Goal: Task Accomplishment & Management: Use online tool/utility

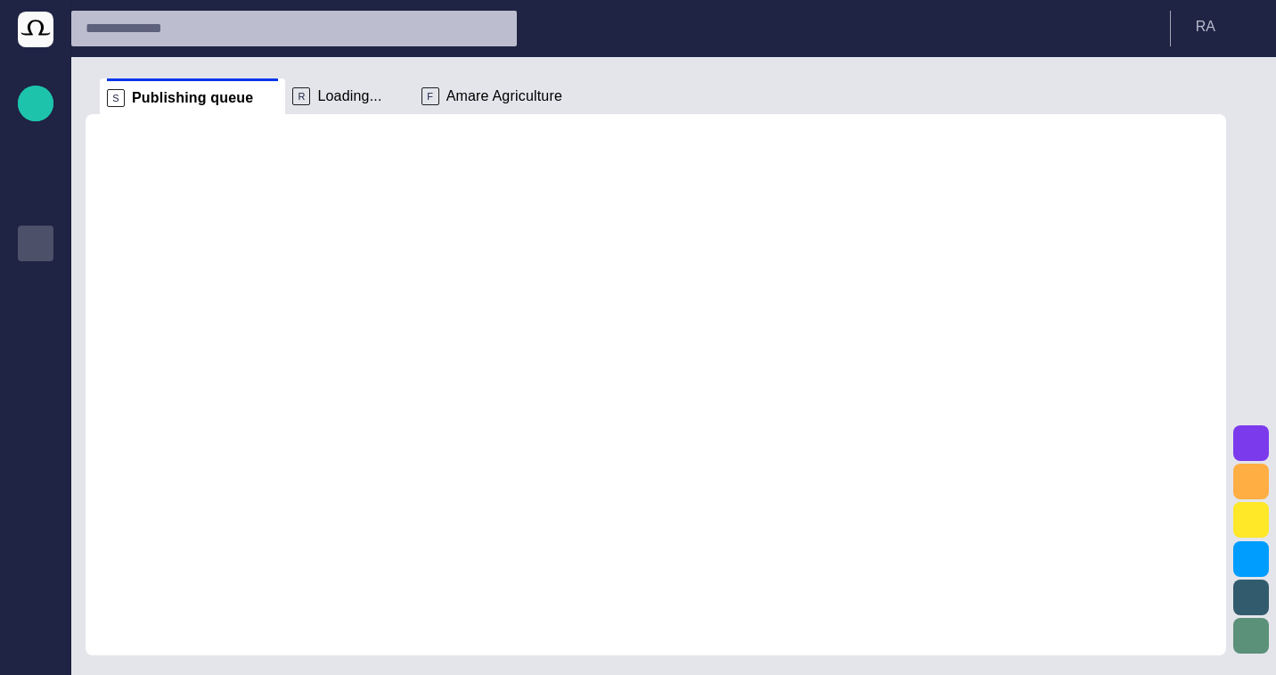
scroll to position [21, 0]
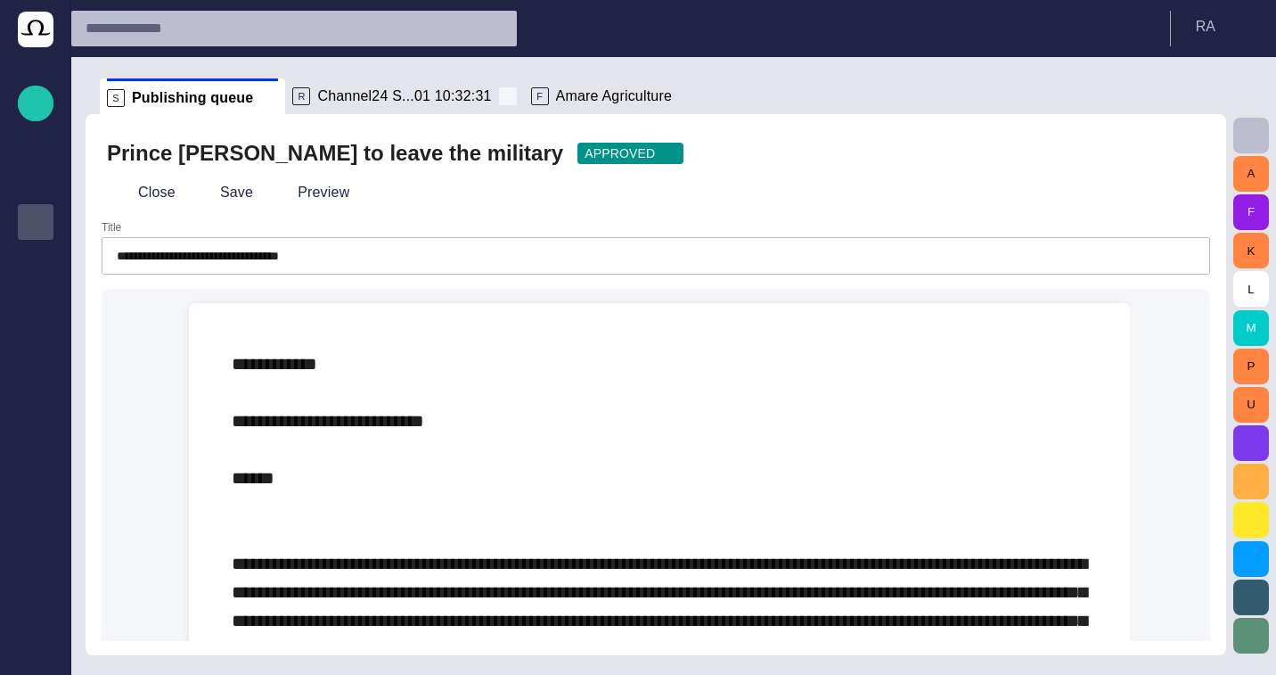
click at [499, 95] on span at bounding box center [508, 96] width 18 height 18
click at [134, 178] on button "Close" at bounding box center [144, 192] width 75 height 32
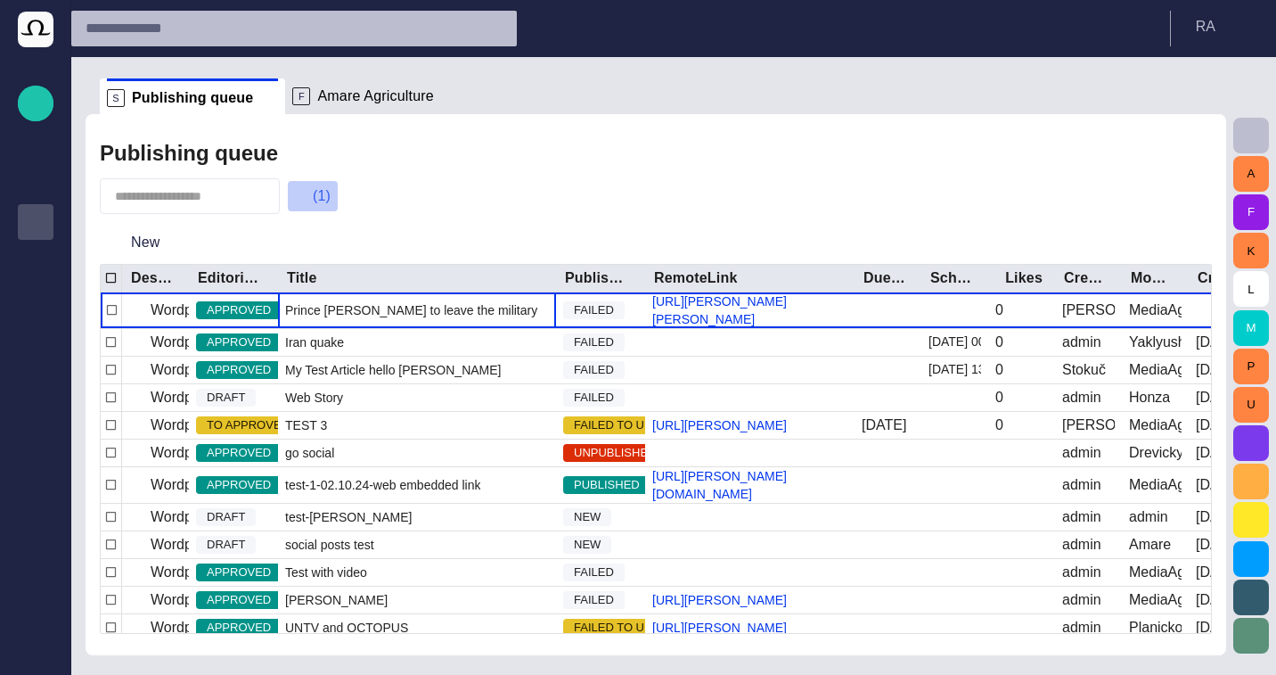
click at [316, 196] on button "(1)" at bounding box center [313, 196] width 52 height 32
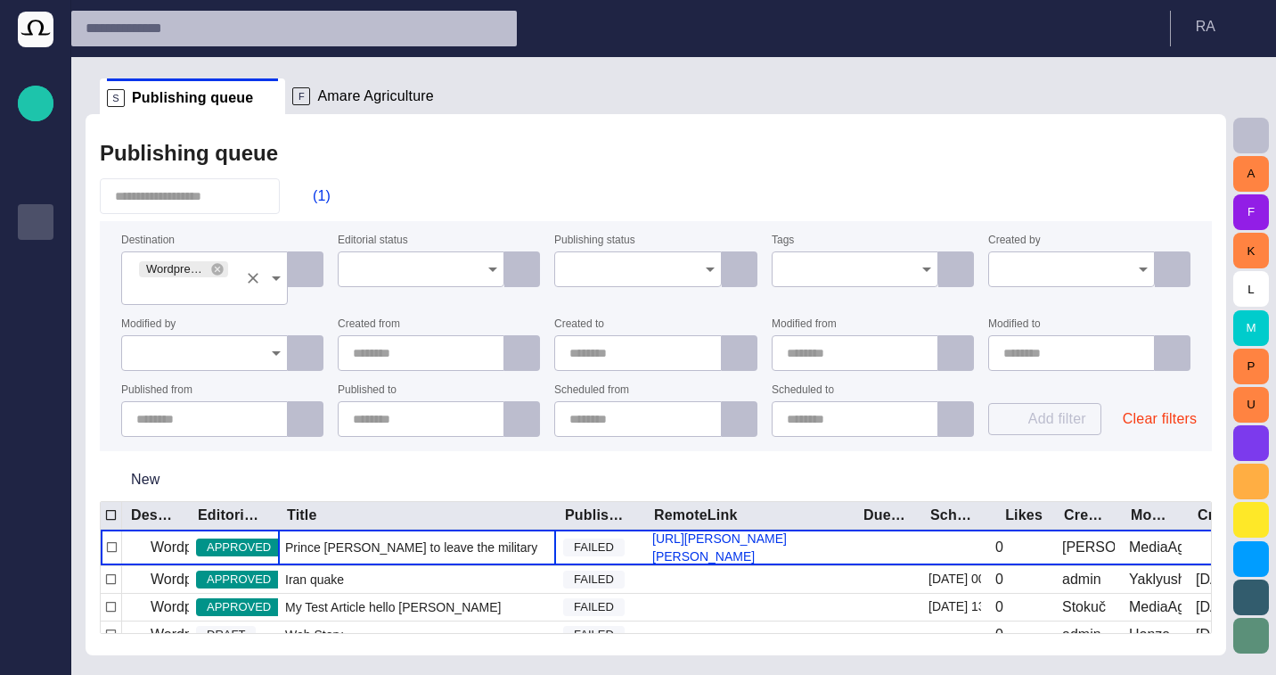
click at [239, 273] on div "Wordpress Reunion" at bounding box center [204, 277] width 167 height 53
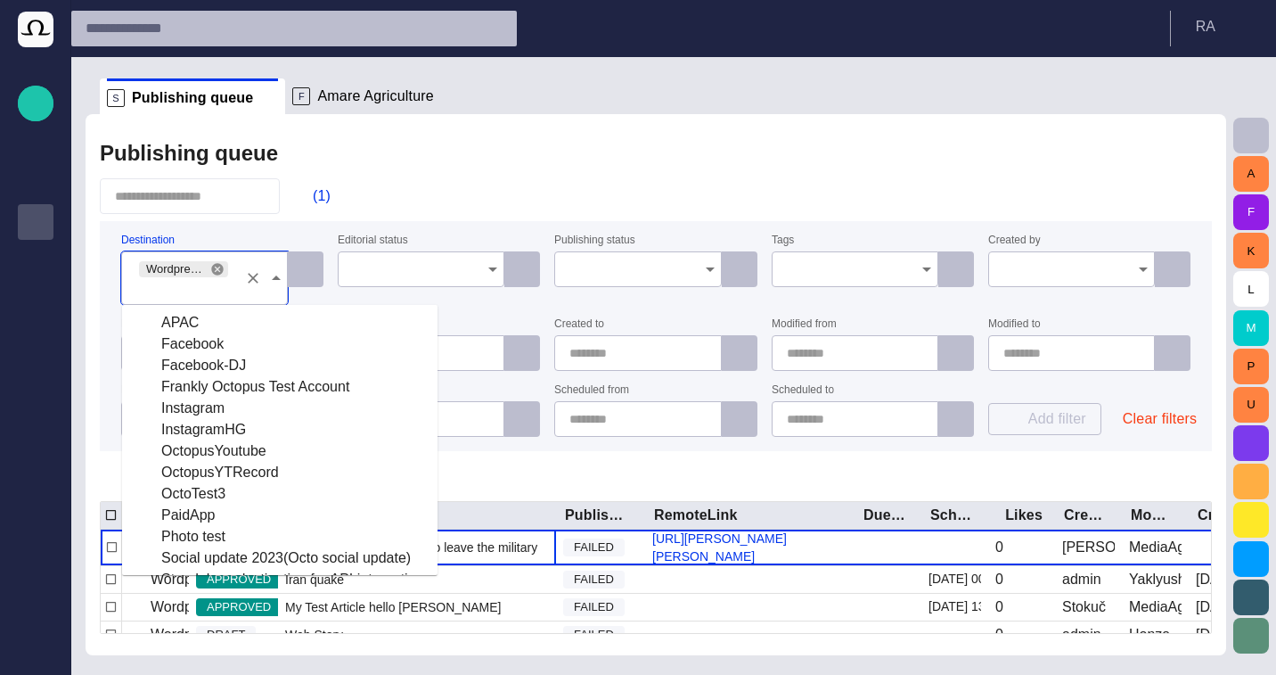
click at [224, 272] on icon at bounding box center [217, 269] width 14 height 14
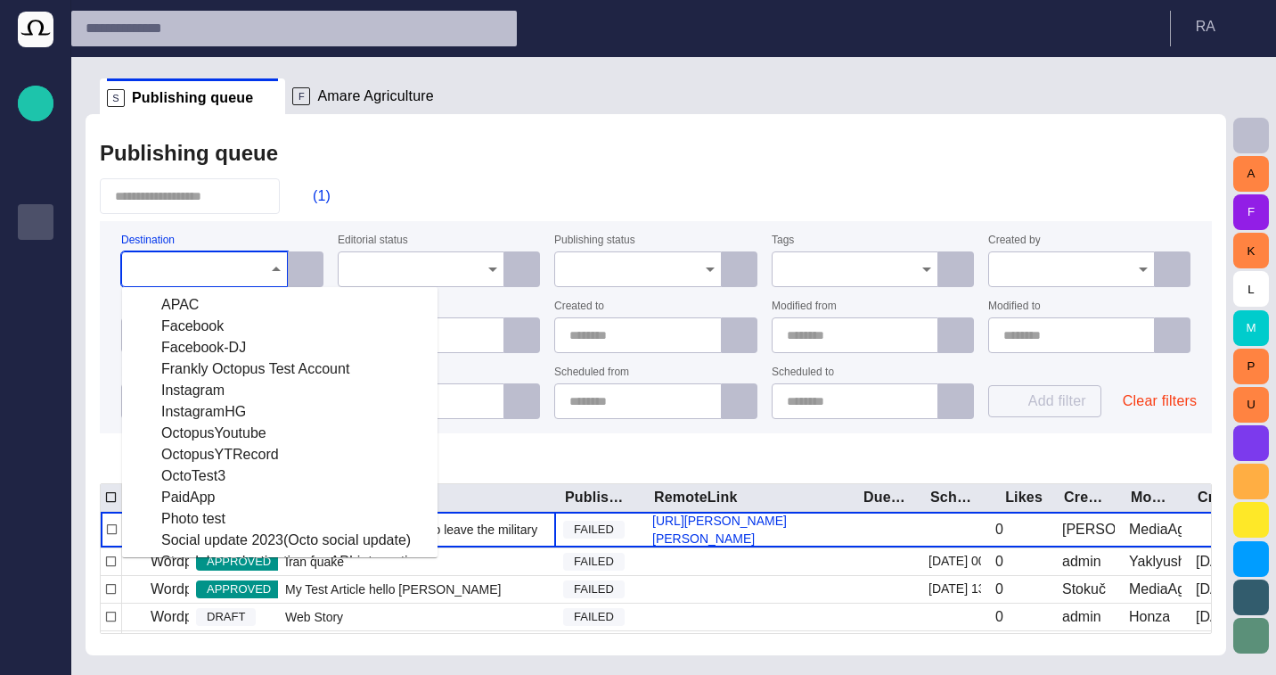
click at [431, 193] on div "(1)" at bounding box center [656, 196] width 1112 height 36
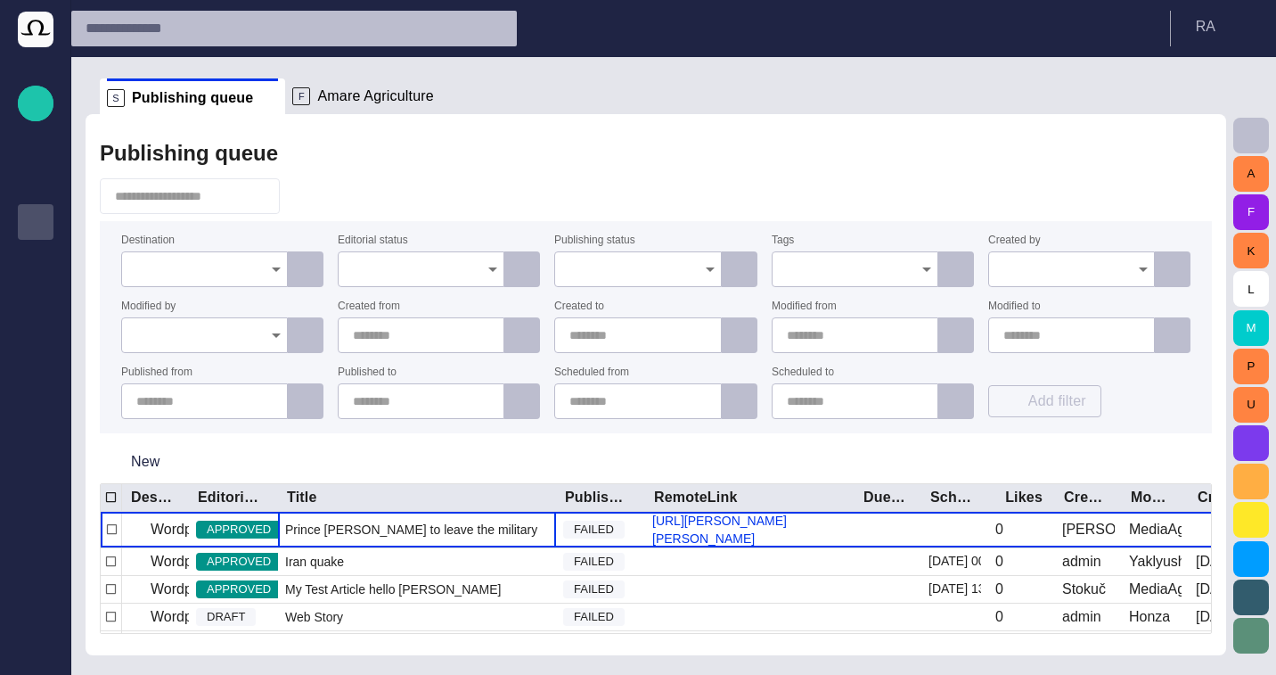
click at [299, 198] on span "button" at bounding box center [304, 196] width 18 height 18
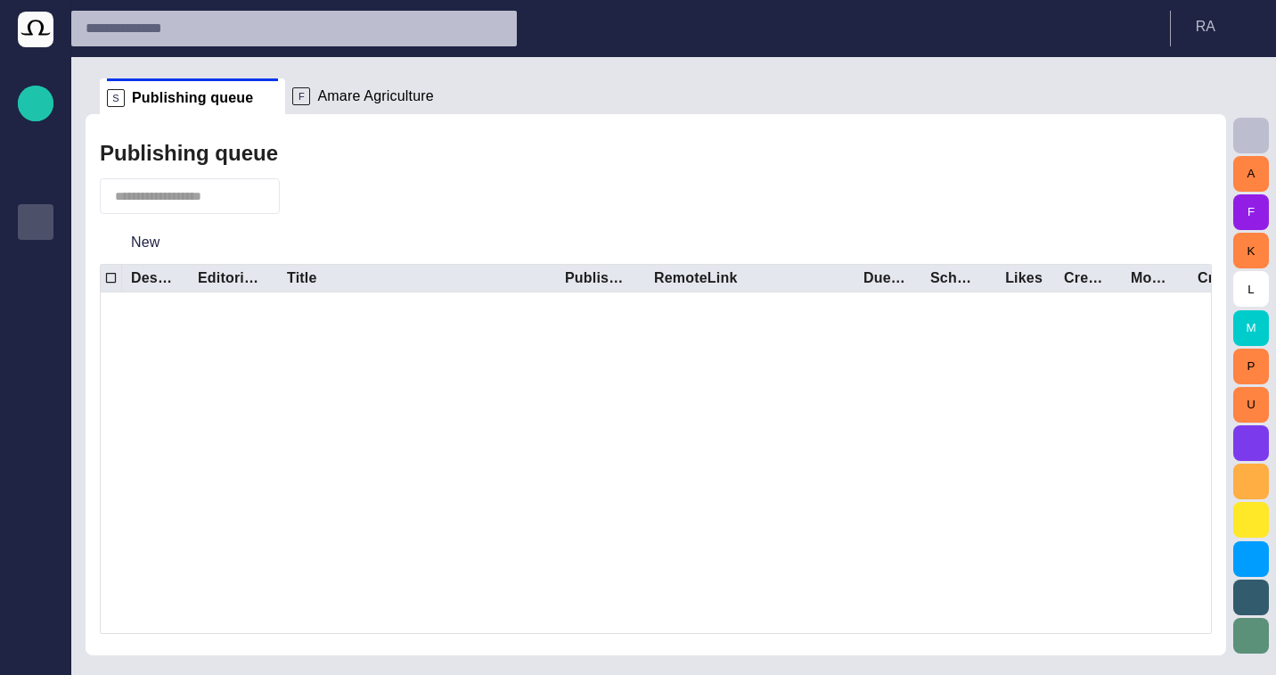
scroll to position [0, 0]
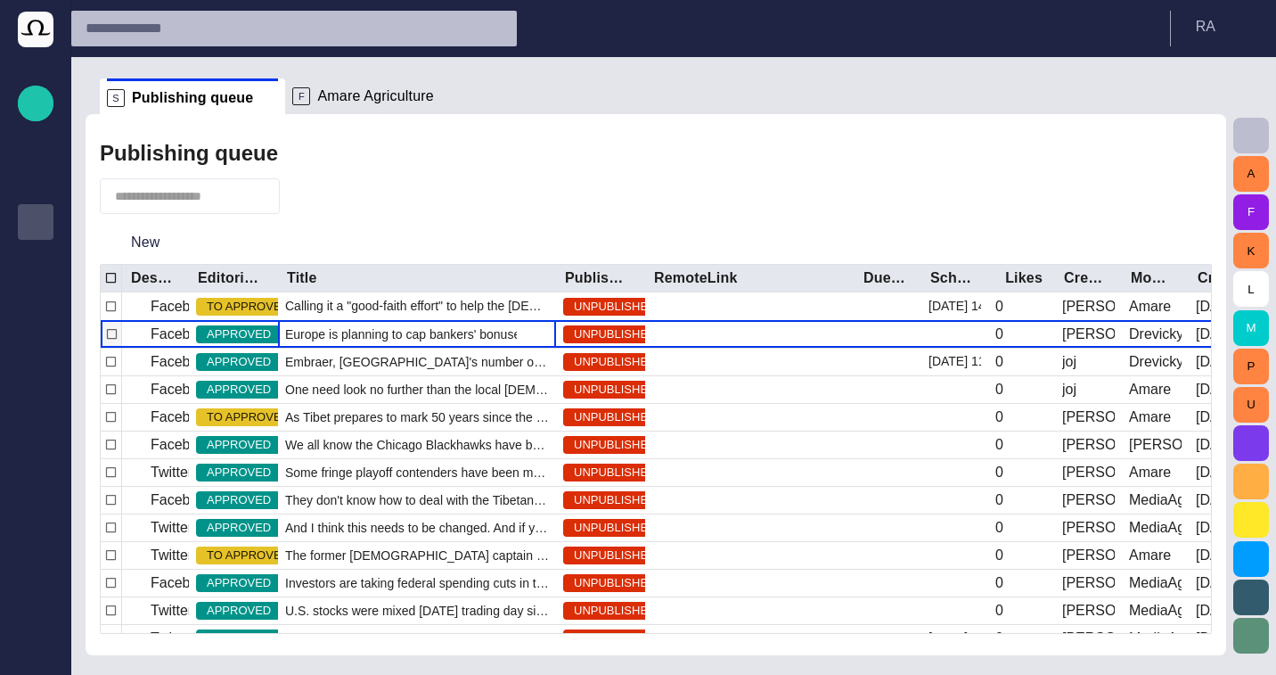
click at [374, 330] on span "Europe is planning to cap bankers' bonuses in a bid to curb the kind of reckles…" at bounding box center [417, 334] width 264 height 18
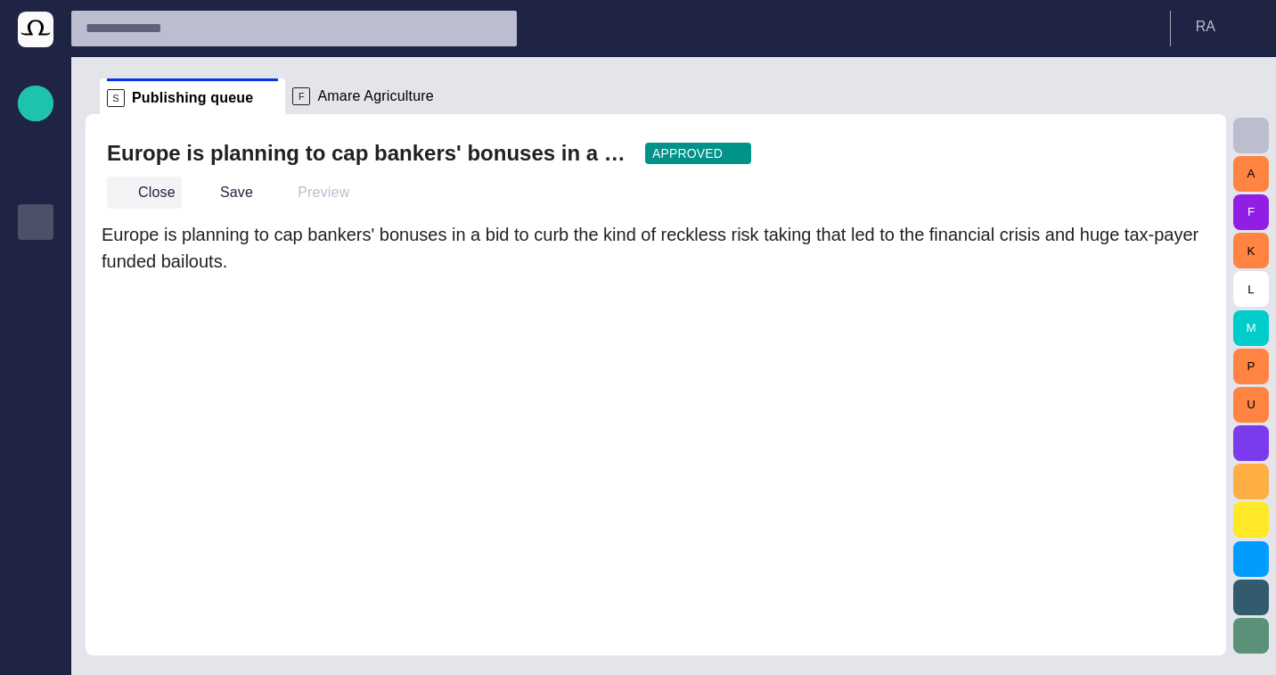
click at [143, 195] on button "Close" at bounding box center [144, 192] width 75 height 32
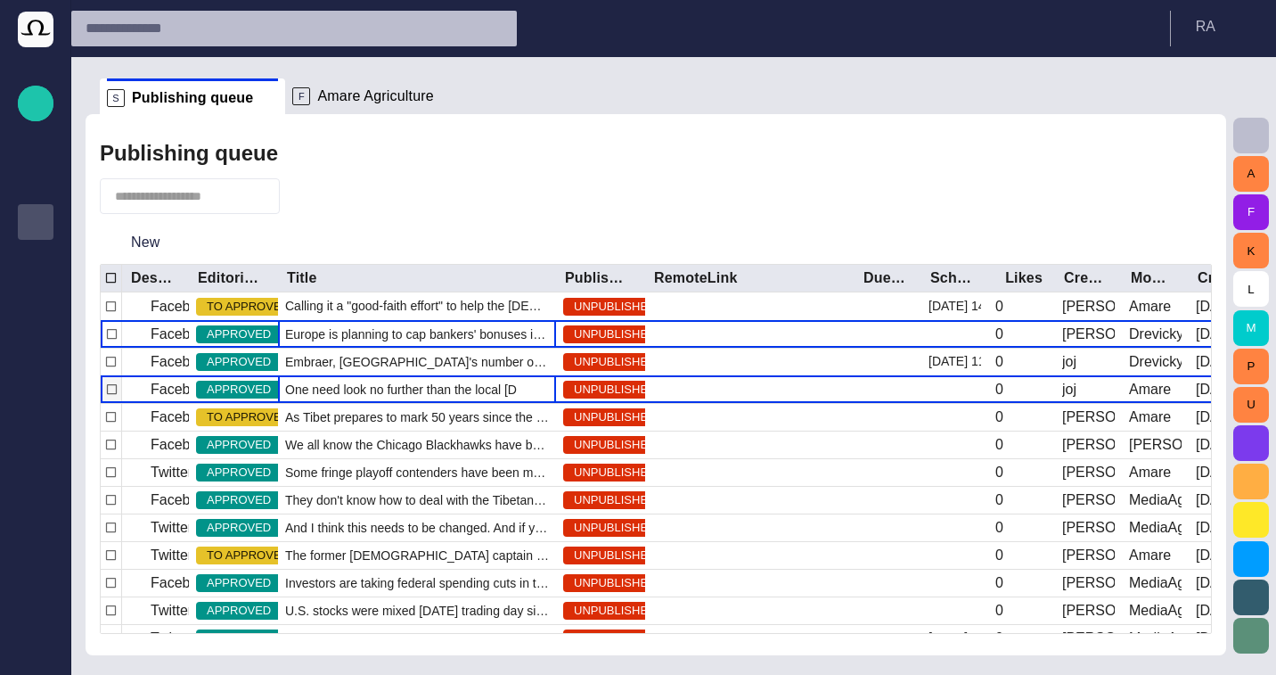
click at [332, 390] on span "One need look no further than the local [DEMOGRAPHIC_DATA] stand to fin" at bounding box center [417, 390] width 264 height 18
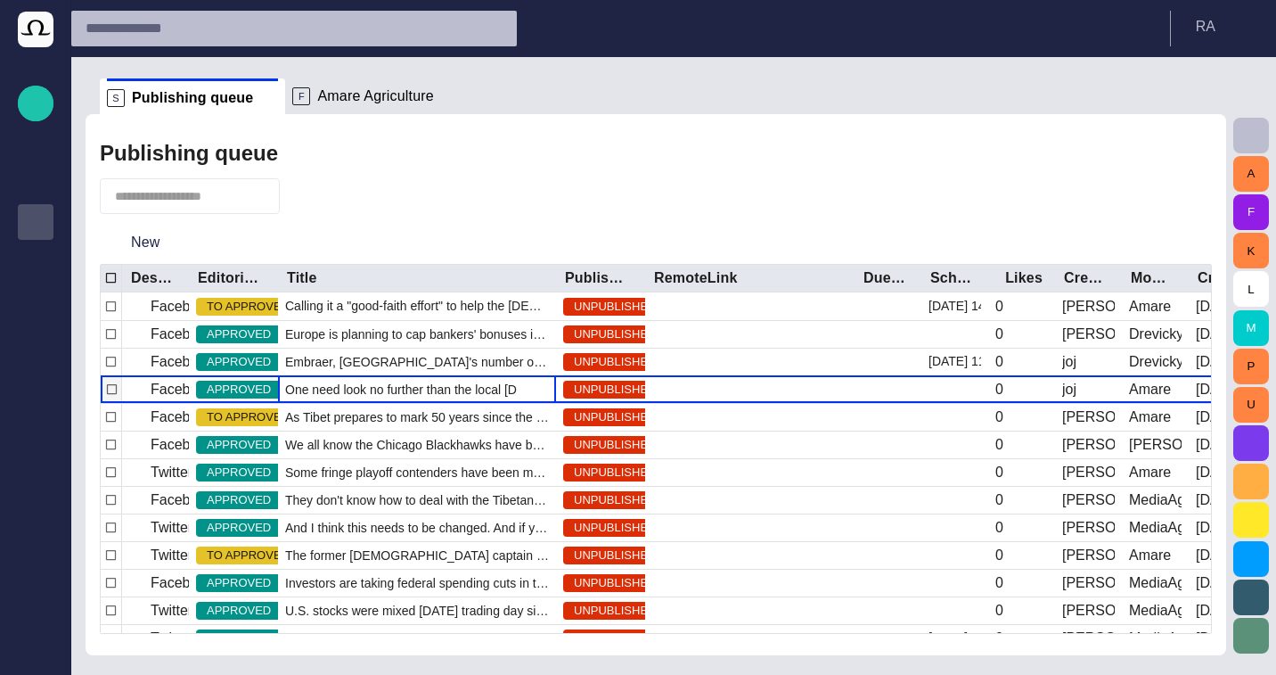
click at [332, 390] on span "One need look no further than the local [DEMOGRAPHIC_DATA] stand to fin" at bounding box center [417, 390] width 264 height 18
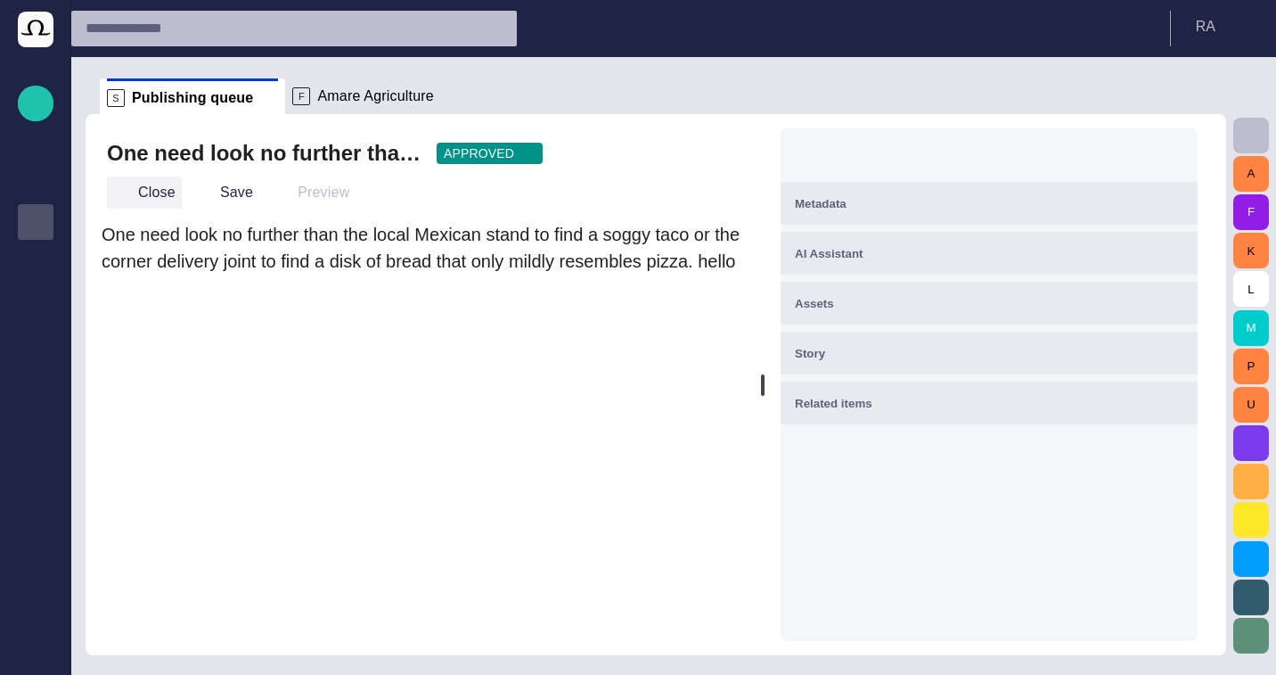
click at [141, 191] on button "Close" at bounding box center [144, 192] width 75 height 32
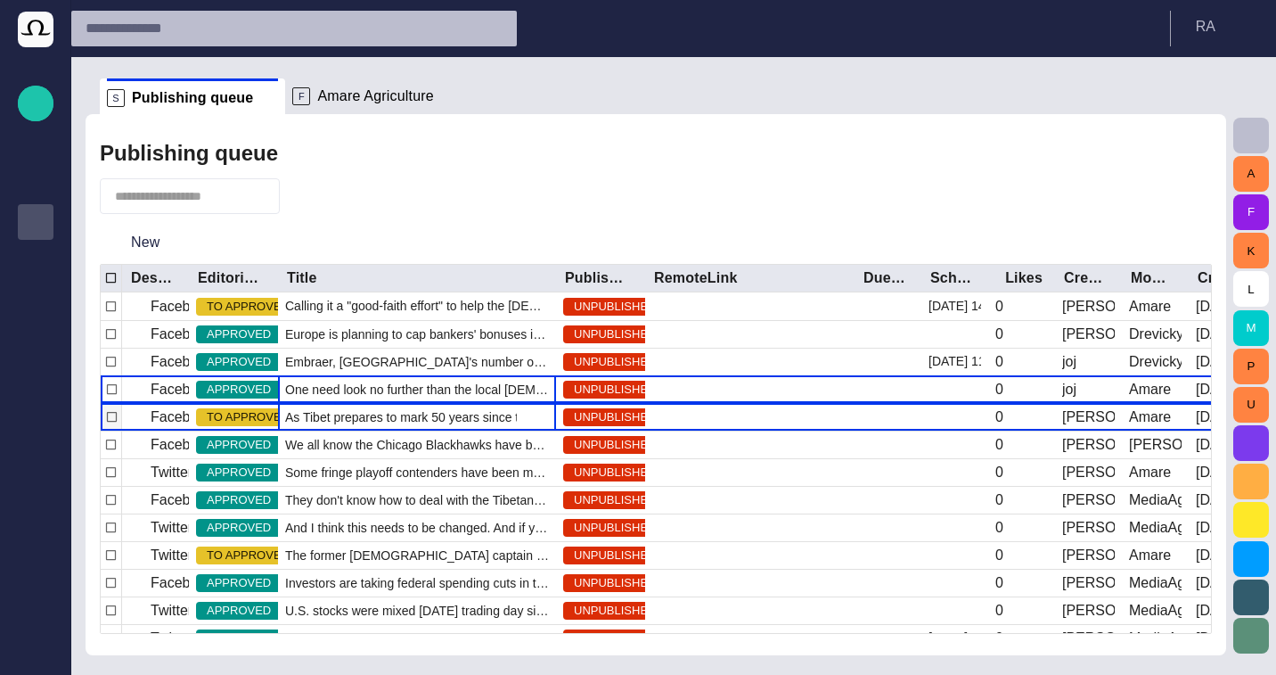
click at [355, 418] on span "As Tibet prepares to mark 50 years since the [PERSON_NAME] fled" at bounding box center [417, 417] width 264 height 18
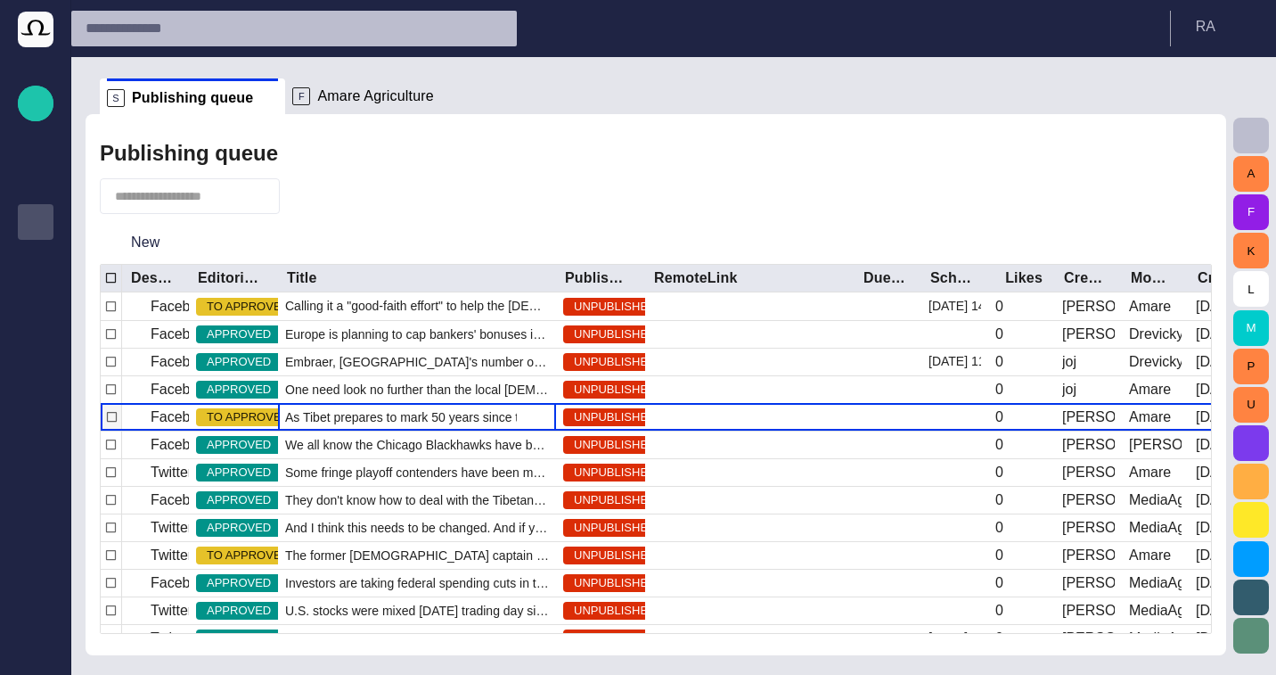
click at [355, 418] on span "As Tibet prepares to mark 50 years since the [PERSON_NAME] fled" at bounding box center [417, 417] width 264 height 18
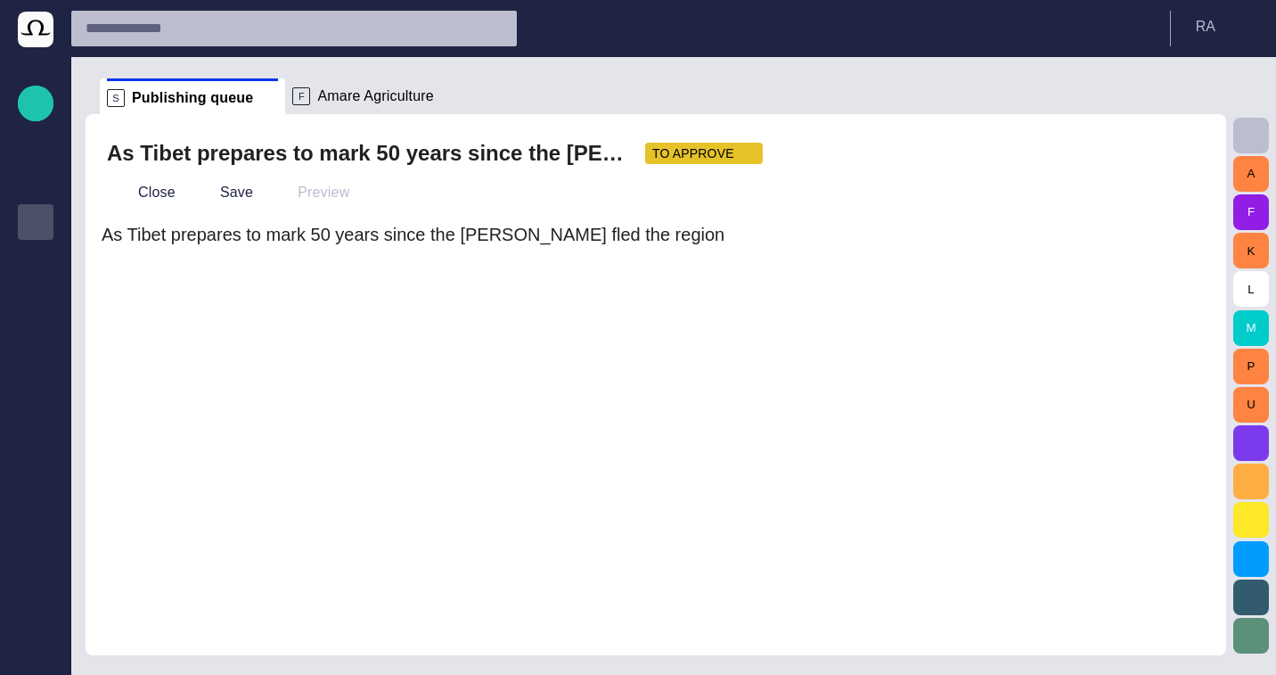
click at [145, 217] on div "As Tibet prepares to mark 50 years since the Dalai Lama fled TO APPROVE Close S…" at bounding box center [656, 384] width 1141 height 541
click at [144, 203] on button "Close" at bounding box center [144, 192] width 75 height 32
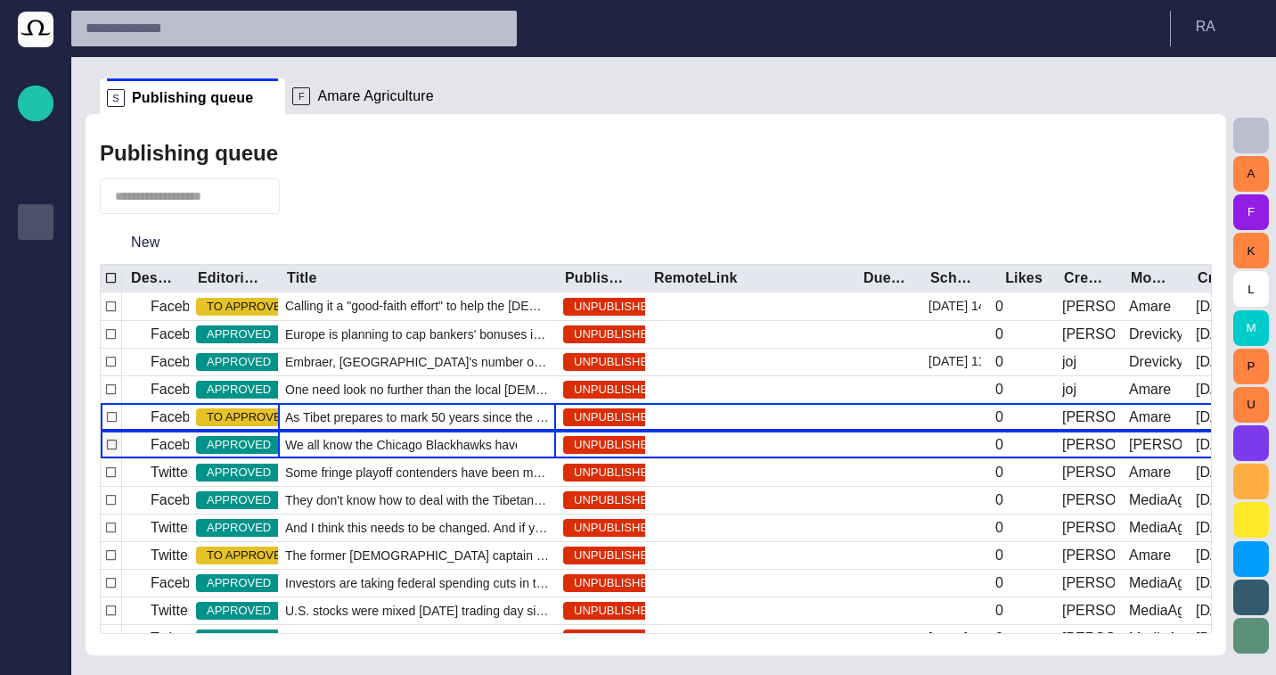
click at [398, 449] on span "We all know the Chicago Blackhawks have been soaring this season in the NHL, bu…" at bounding box center [417, 445] width 264 height 18
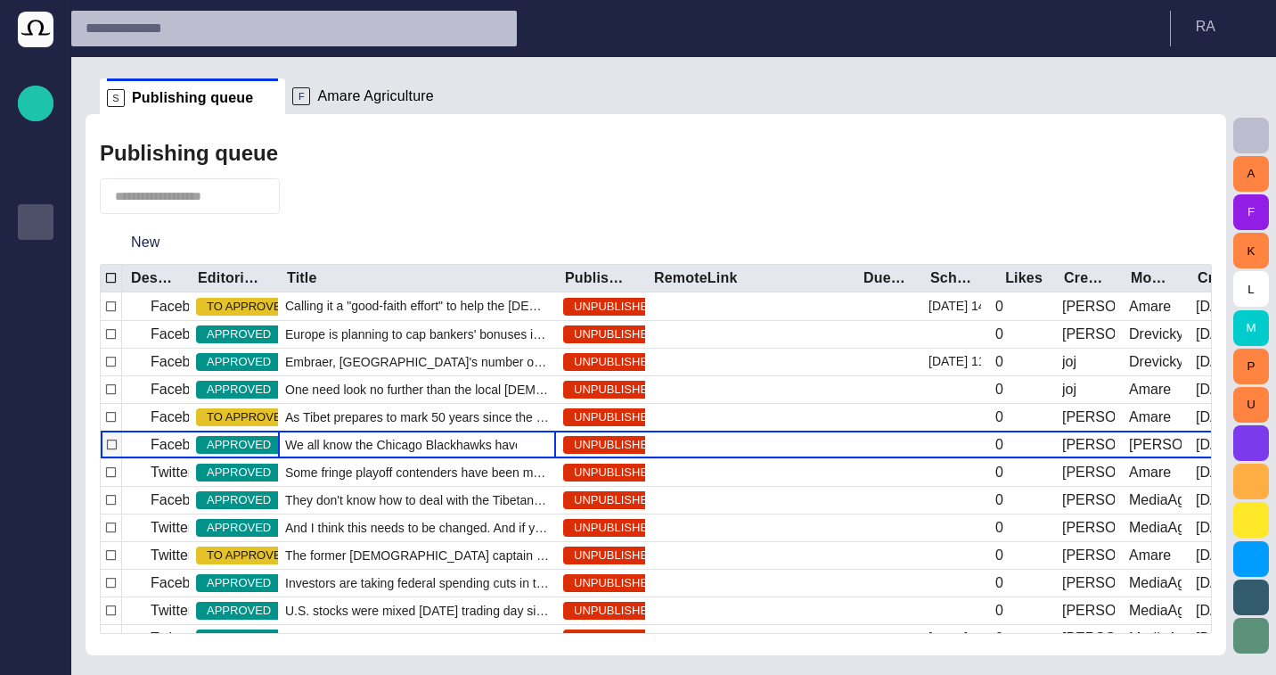
click at [398, 449] on span "We all know the Chicago Blackhawks have been soaring this season in the NHL, bu…" at bounding box center [417, 445] width 264 height 18
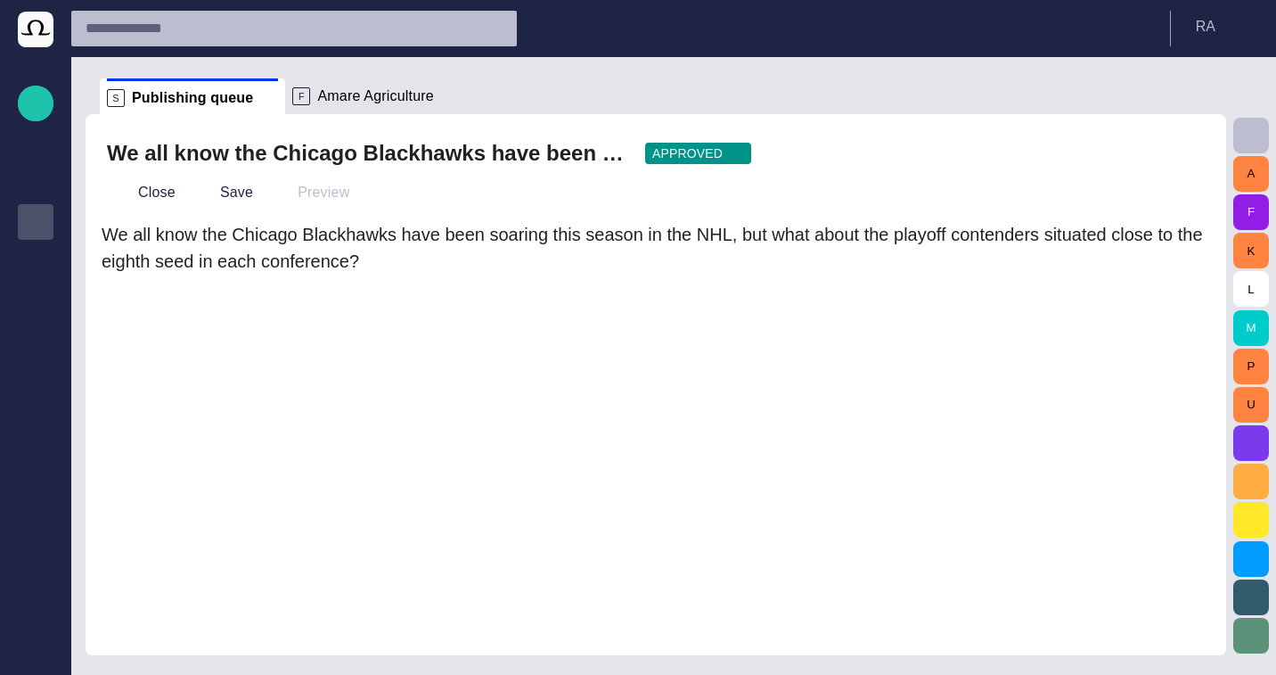
click at [122, 175] on div "Close Save Preview" at bounding box center [656, 192] width 1098 height 43
click at [127, 179] on button "Close" at bounding box center [144, 192] width 75 height 32
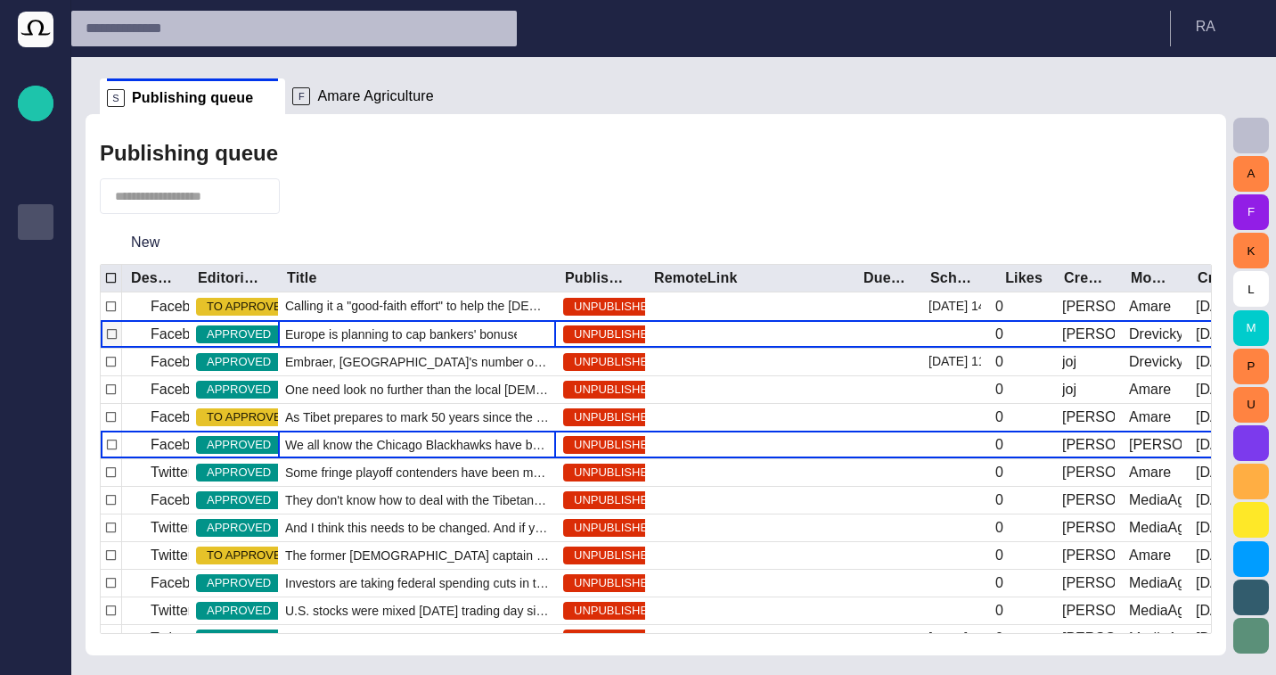
click at [347, 328] on span "Europe is planning to cap bankers' bonuses in a bid to curb the kind of reckles…" at bounding box center [417, 334] width 264 height 18
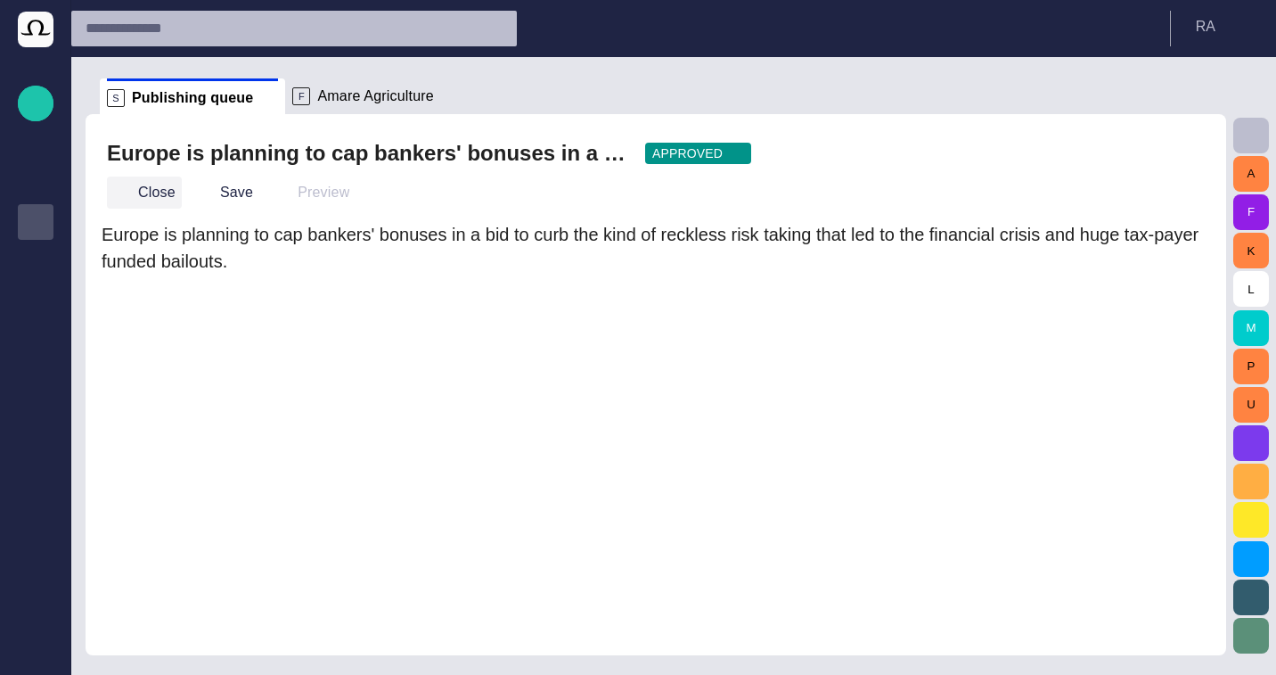
click at [159, 204] on button "Close" at bounding box center [144, 192] width 75 height 32
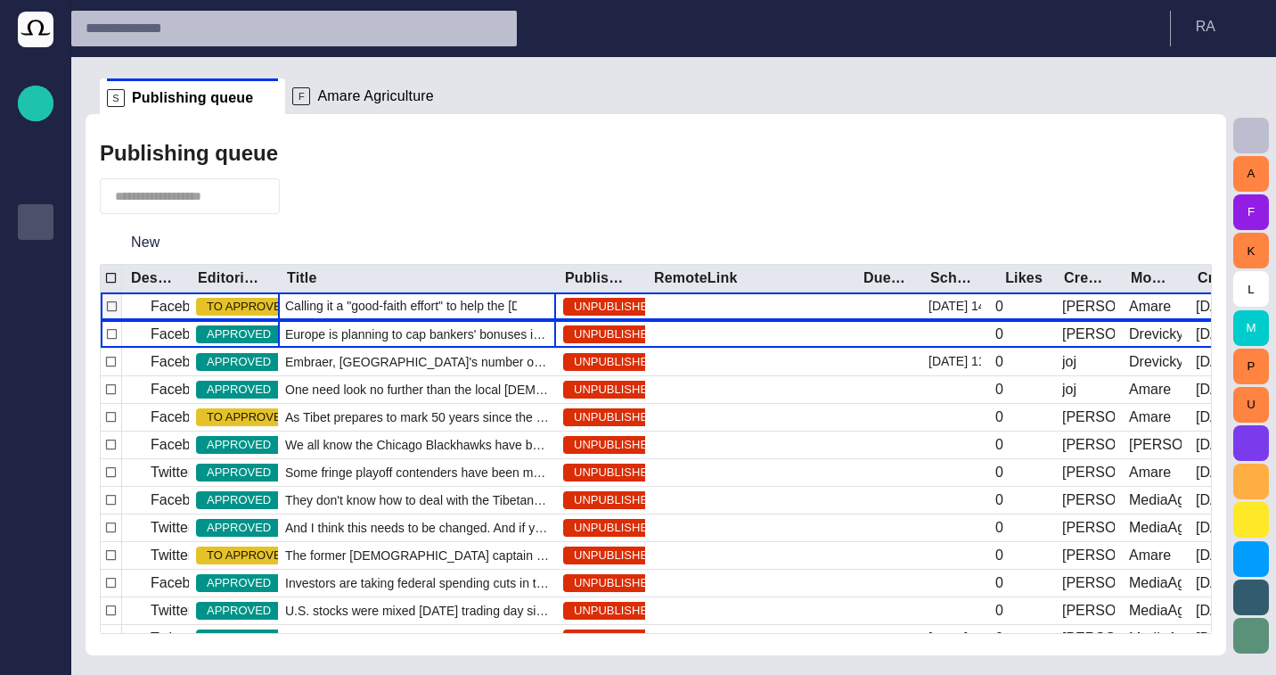
click at [364, 299] on span "Calling it a "good-faith effort" to help the [DEMOGRAPHIC_DATA] people, [DEMOGR…" at bounding box center [417, 306] width 264 height 18
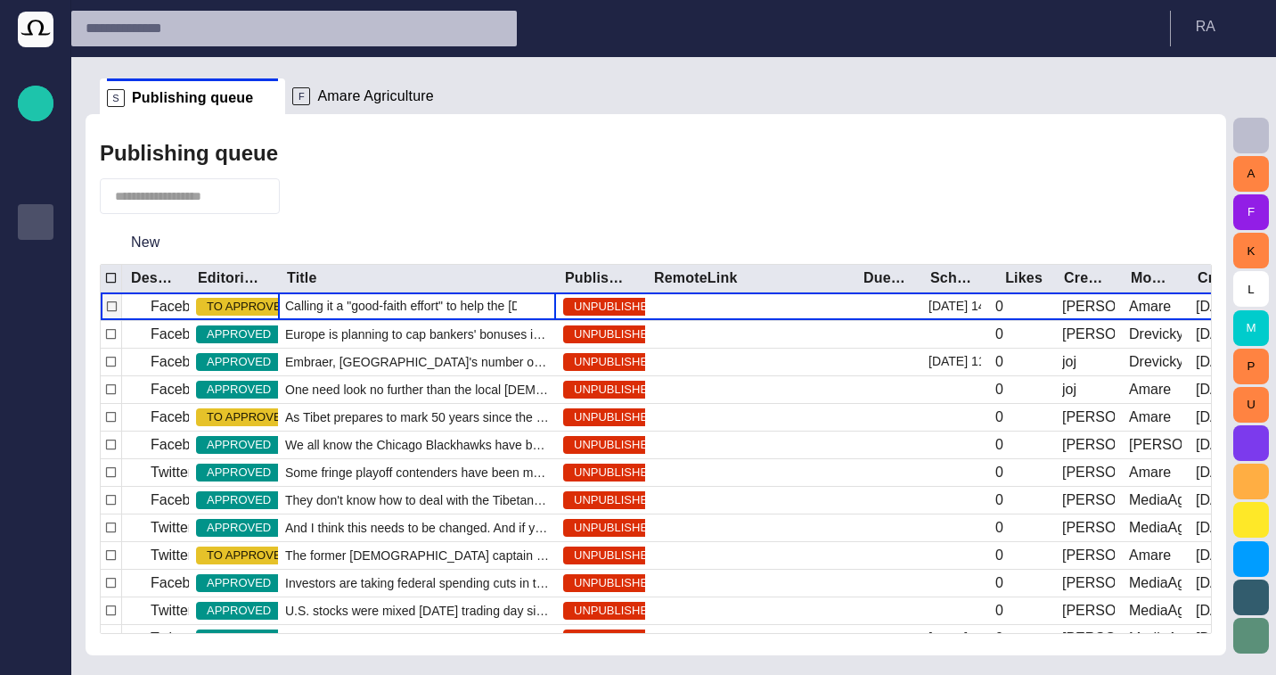
click at [364, 299] on span "Calling it a "good-faith effort" to help the [DEMOGRAPHIC_DATA] people, [DEMOGR…" at bounding box center [417, 306] width 264 height 18
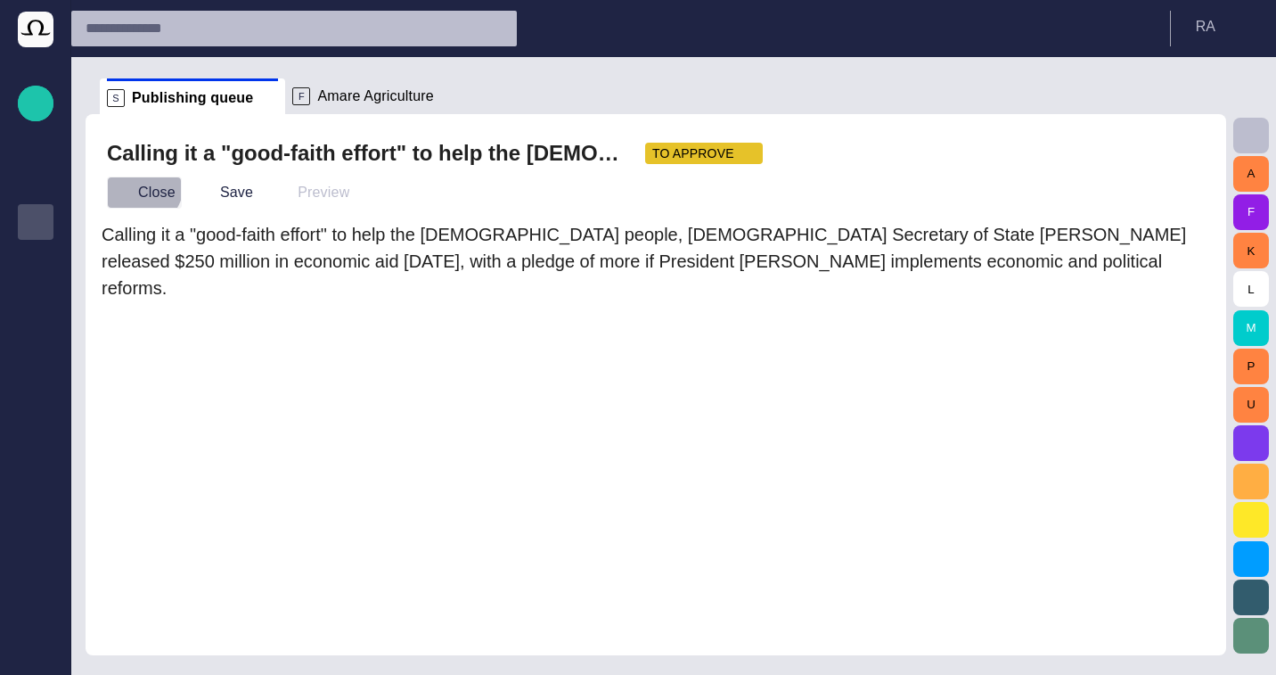
click at [137, 185] on button "Close" at bounding box center [144, 192] width 75 height 32
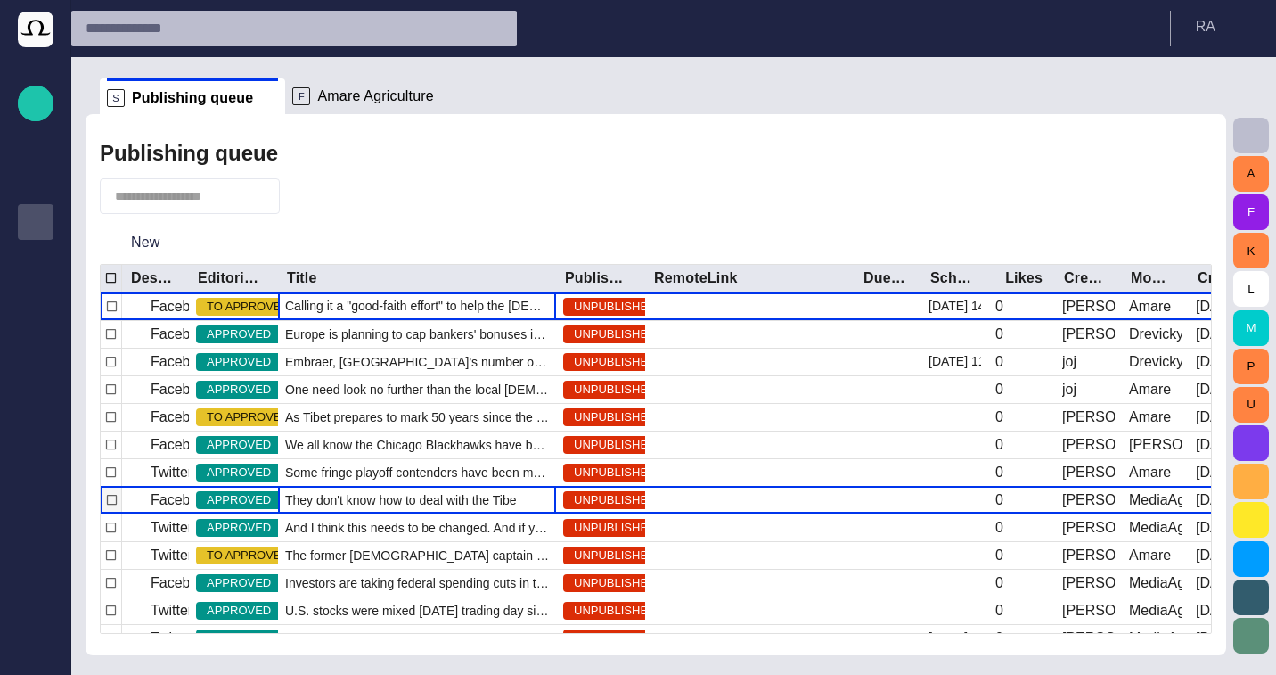
click at [419, 511] on div "They don't know how to deal with the Tibetan issue. And I think this shows comp…" at bounding box center [417, 500] width 278 height 27
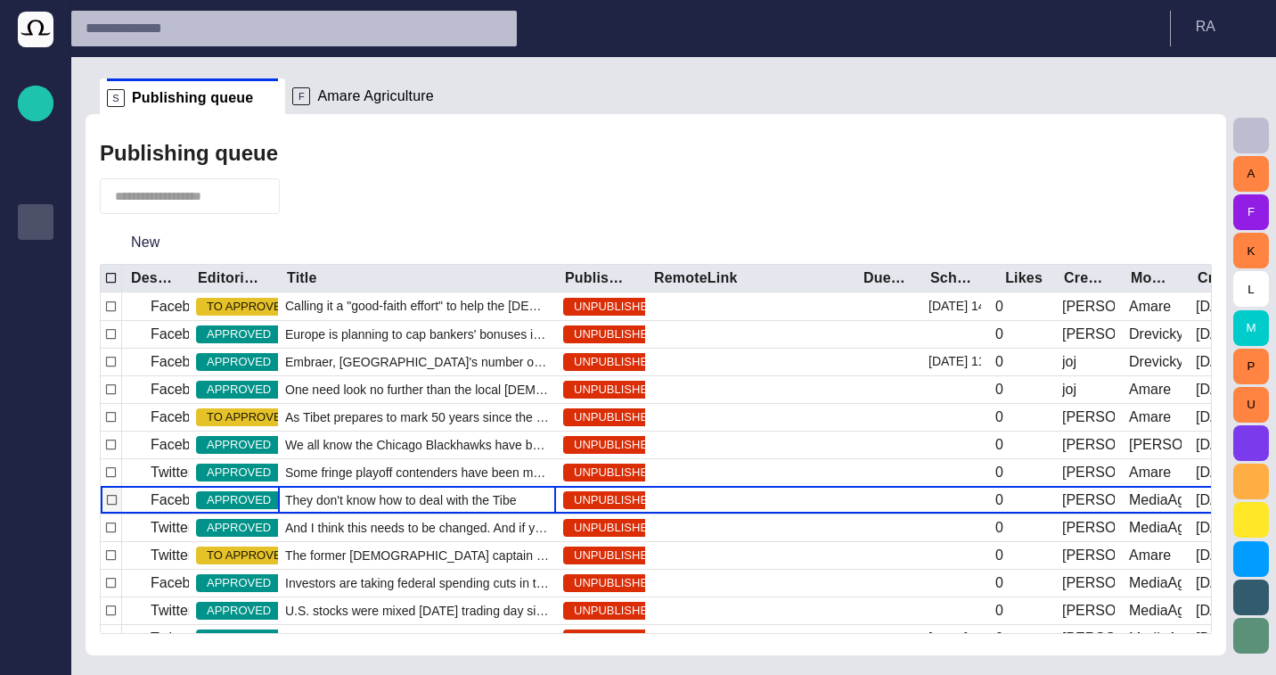
click at [419, 511] on div "They don't know how to deal with the Tibetan issue. And I think this shows comp…" at bounding box center [417, 500] width 278 height 27
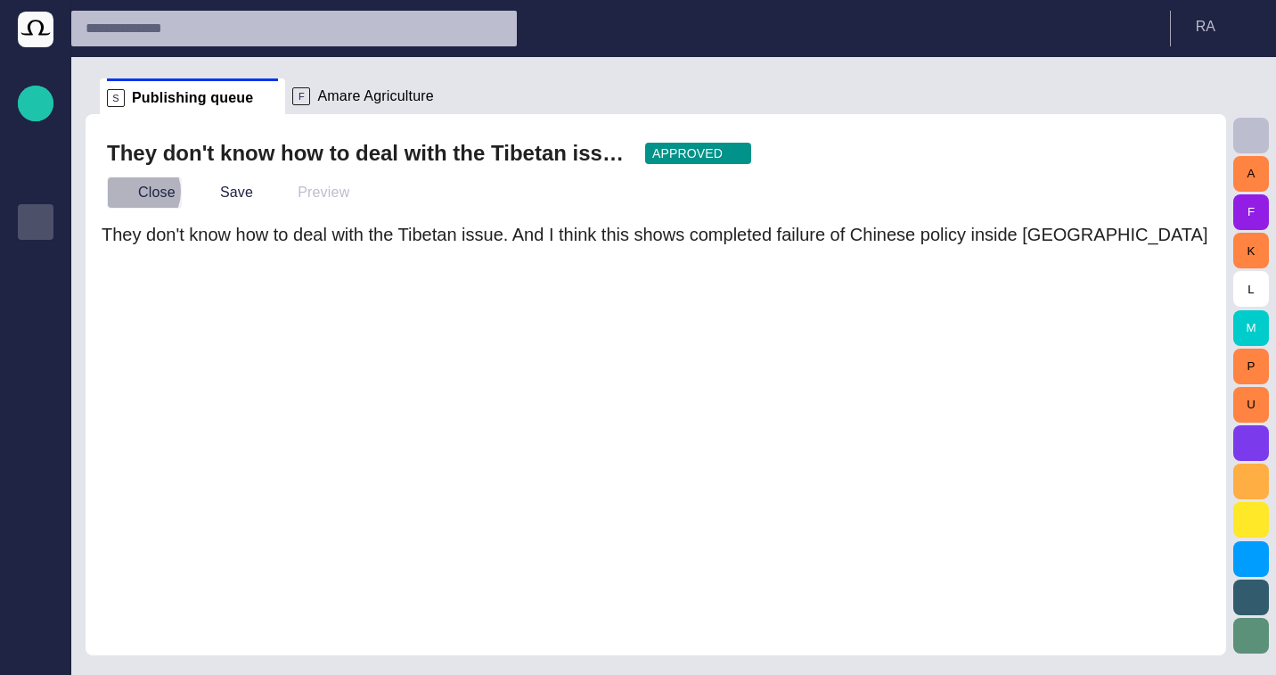
click at [135, 192] on button "Close" at bounding box center [144, 192] width 75 height 32
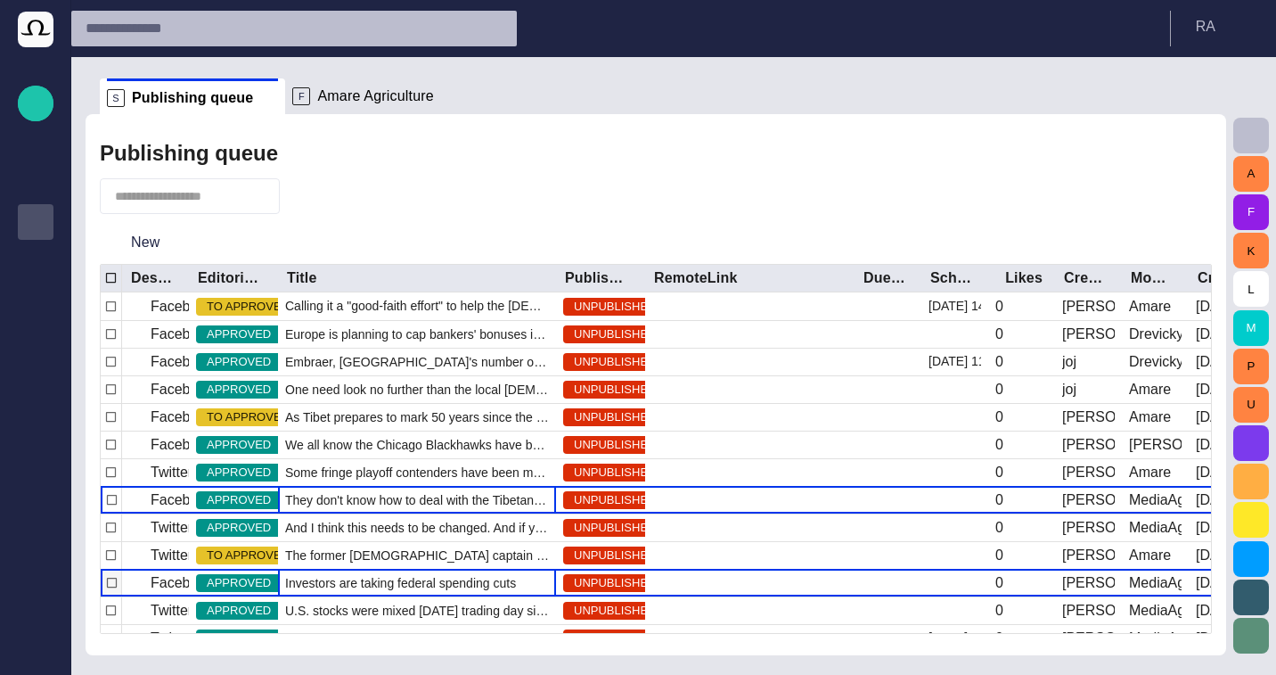
click at [370, 578] on span "Investors are taking federal spending cuts in the [GEOGRAPHIC_DATA] in stride." at bounding box center [417, 583] width 264 height 18
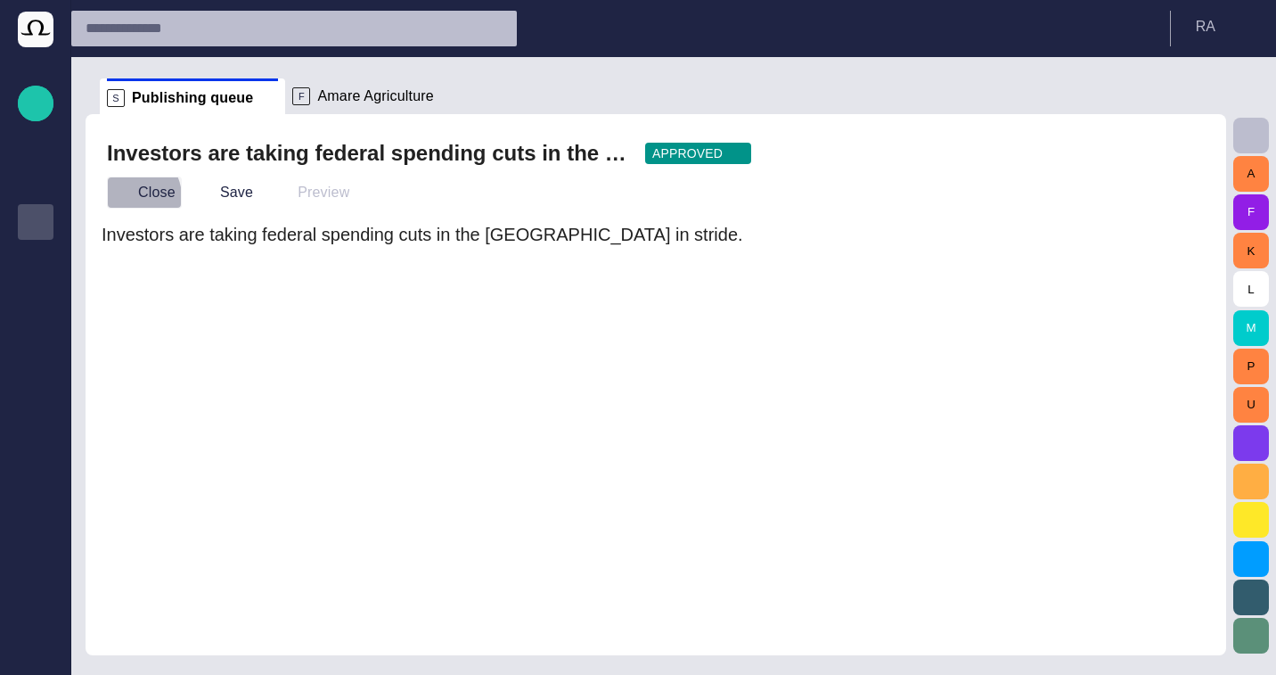
click at [130, 197] on span "button" at bounding box center [122, 193] width 18 height 18
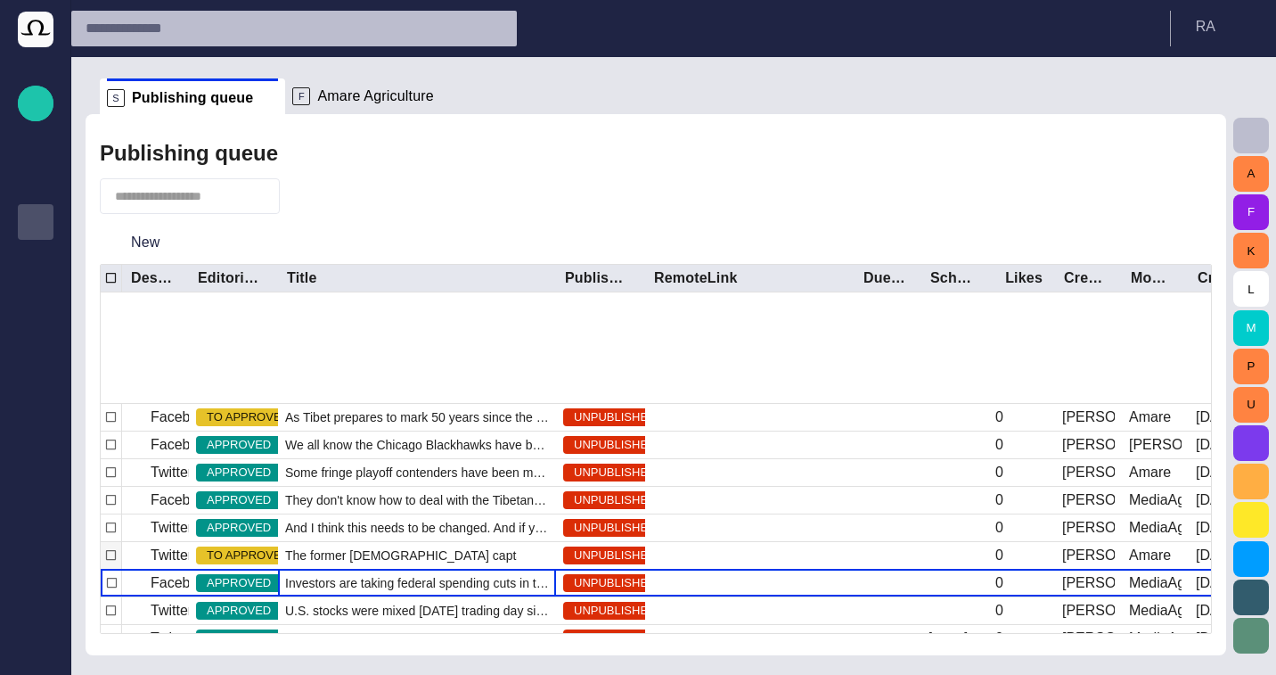
scroll to position [126, 0]
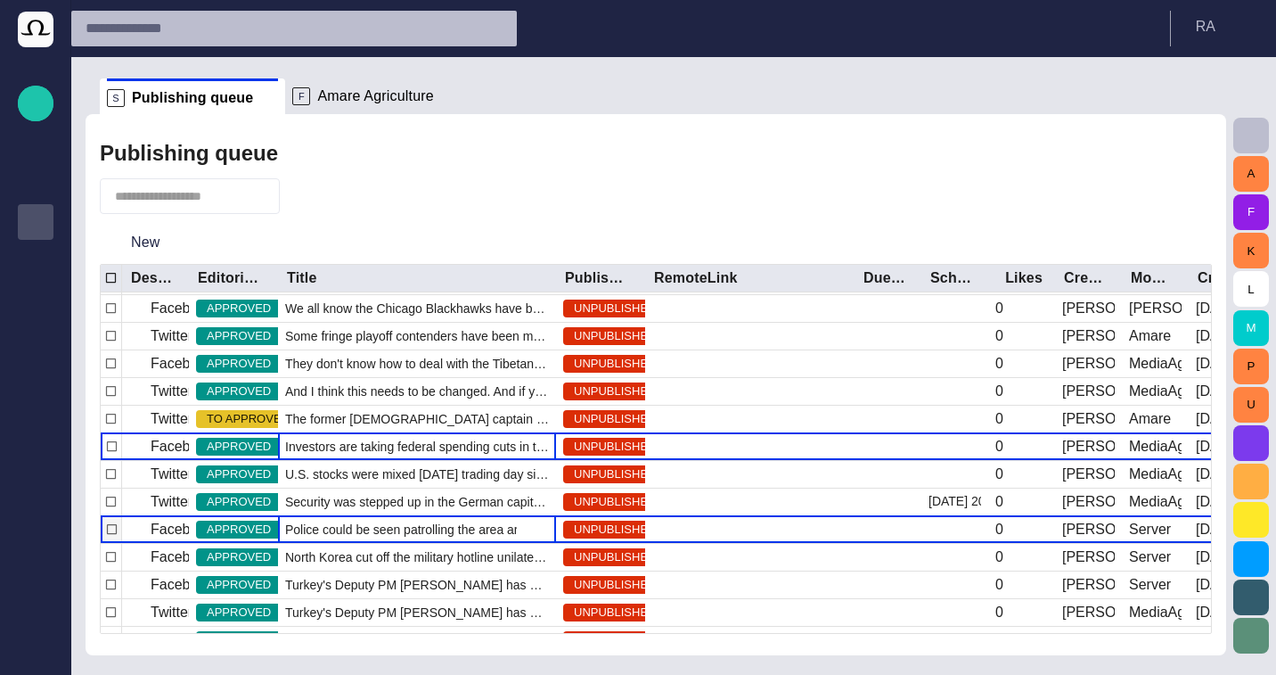
click at [364, 538] on div "Police could be seen patrolling the area around the [DEMOGRAPHIC_DATA] chancell…" at bounding box center [417, 529] width 278 height 27
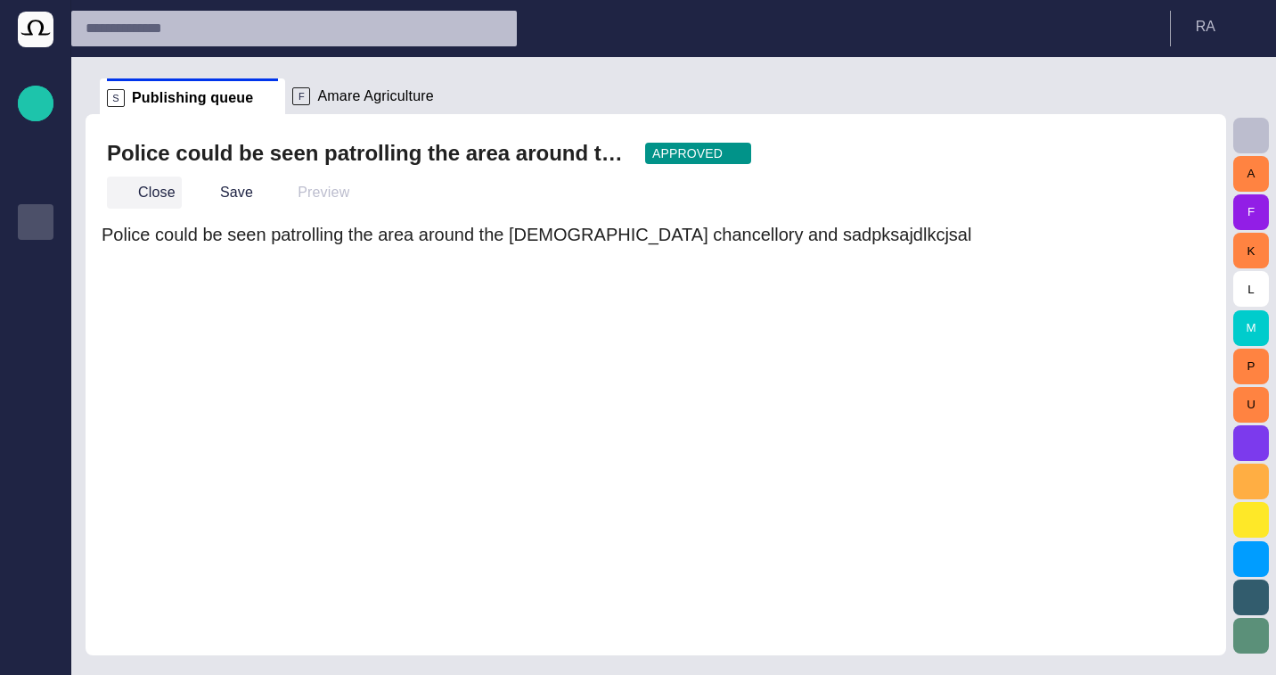
click at [141, 185] on button "Close" at bounding box center [144, 192] width 75 height 32
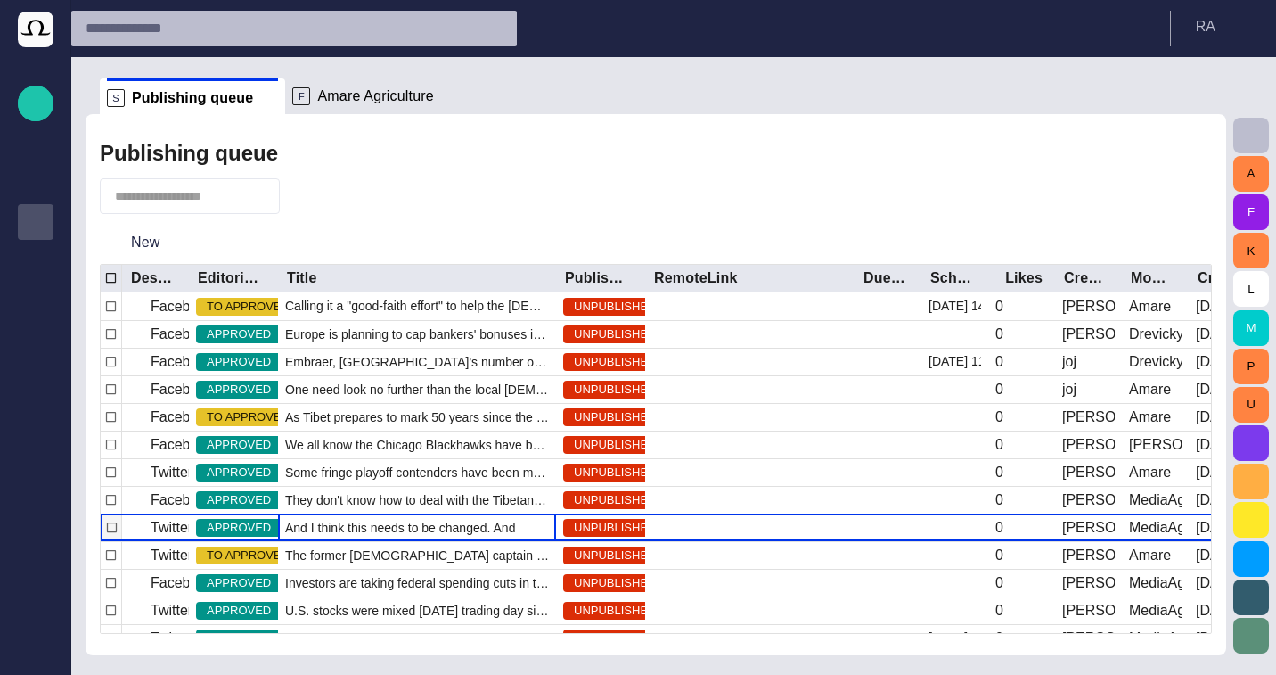
click at [324, 527] on span "And I think this needs to be changed. And if you want to solve the dsajfsadl jf…" at bounding box center [417, 528] width 264 height 18
click at [1157, 191] on span "button" at bounding box center [1158, 195] width 21 height 21
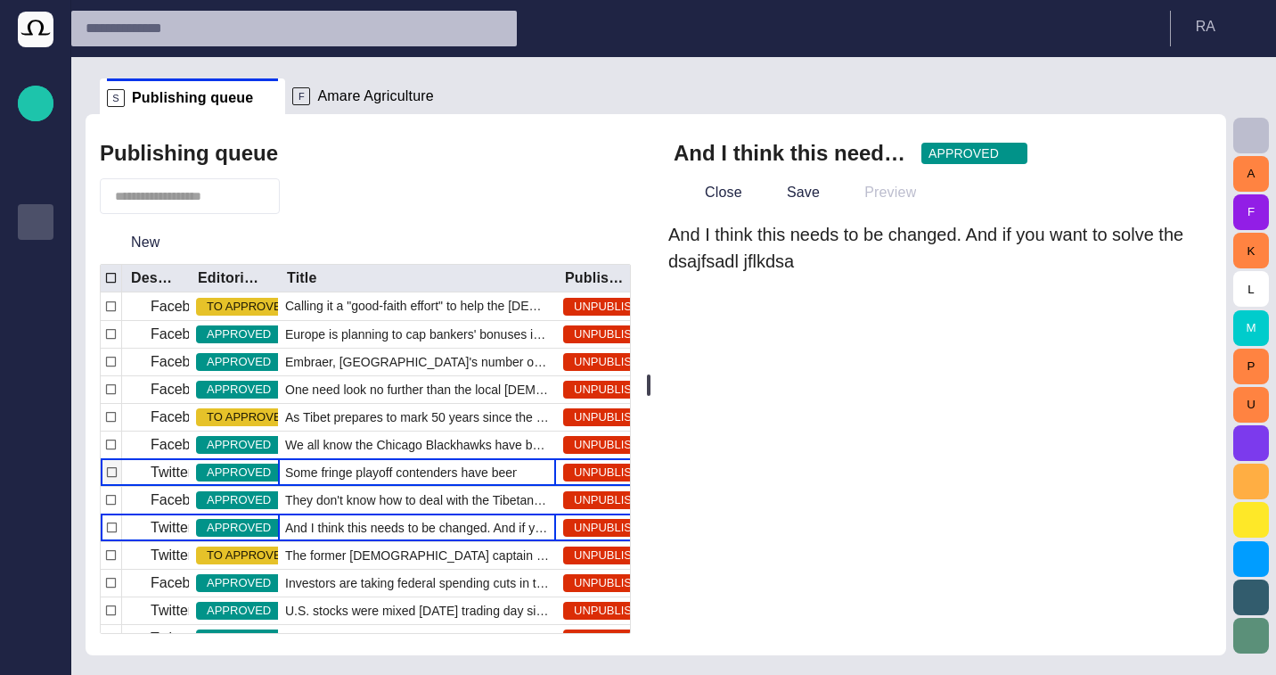
click at [408, 477] on span "Some fringe playoff contenders have been making some moves l" at bounding box center [417, 473] width 264 height 18
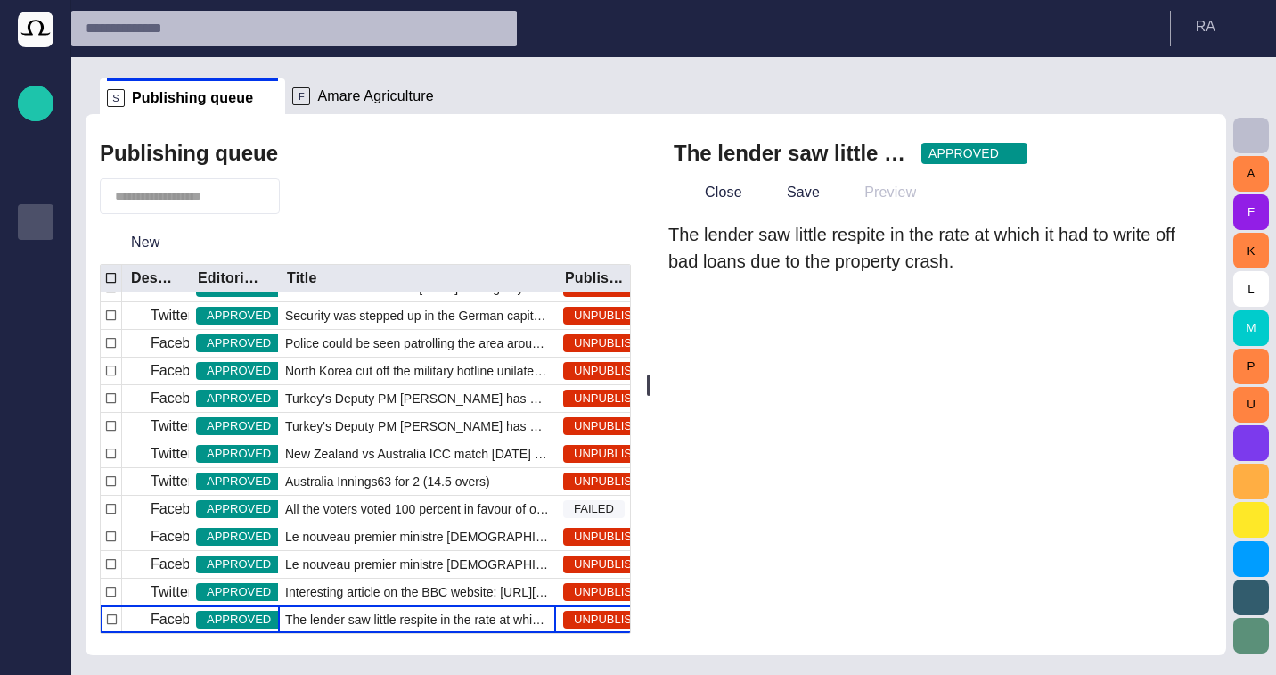
scroll to position [0, 0]
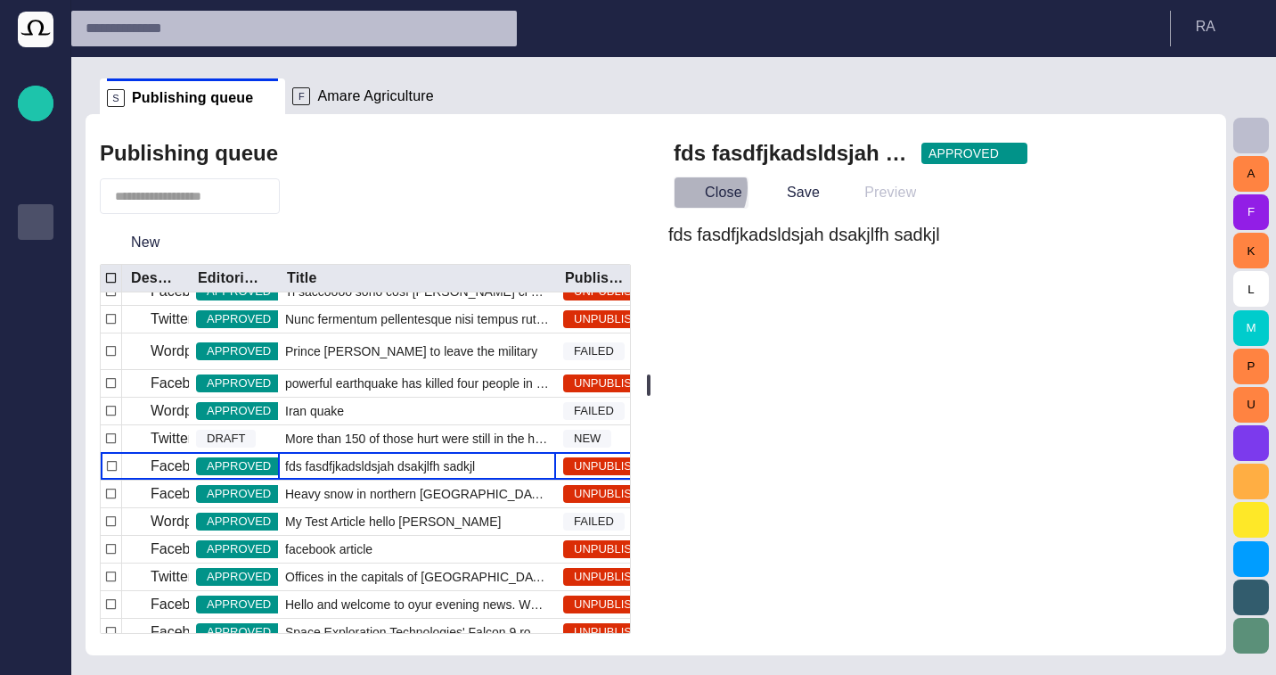
click at [698, 188] on span "button" at bounding box center [689, 193] width 18 height 18
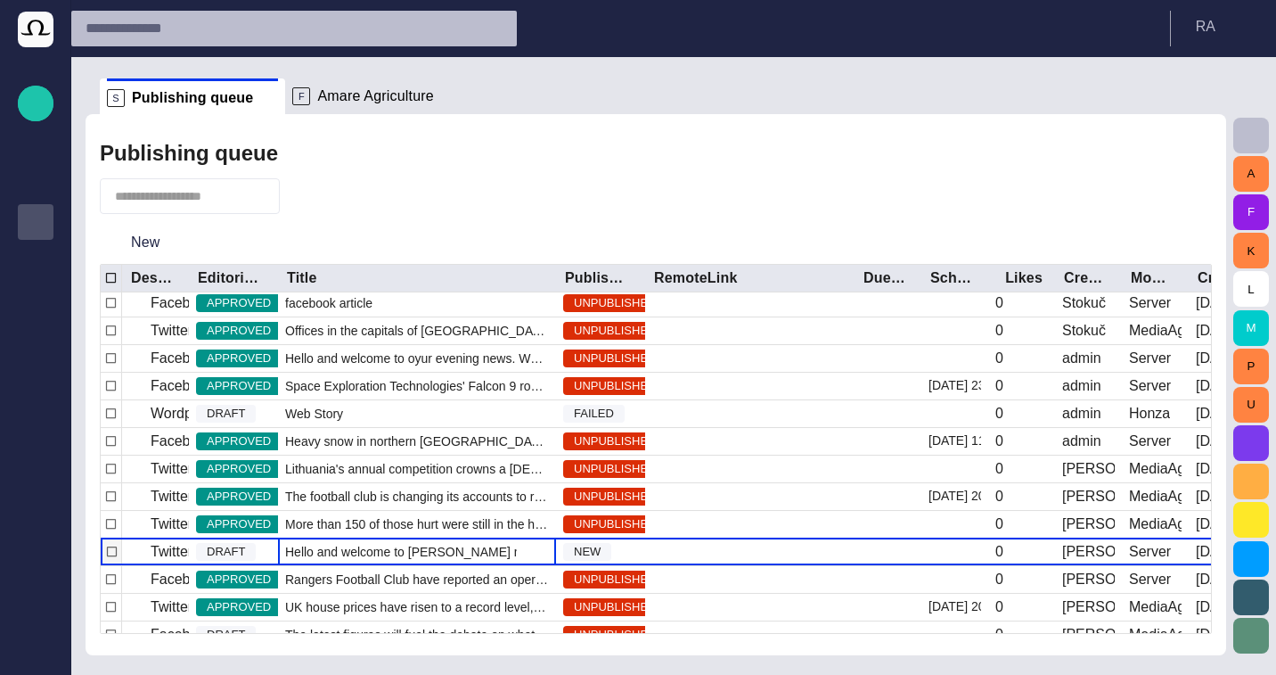
click at [357, 554] on span "Hello and welcome to Tarahib news....sgffsdgdsgsdsdgdsgdsgdsdgd" at bounding box center [417, 552] width 264 height 18
click at [1208, 193] on button "button" at bounding box center [1195, 196] width 36 height 36
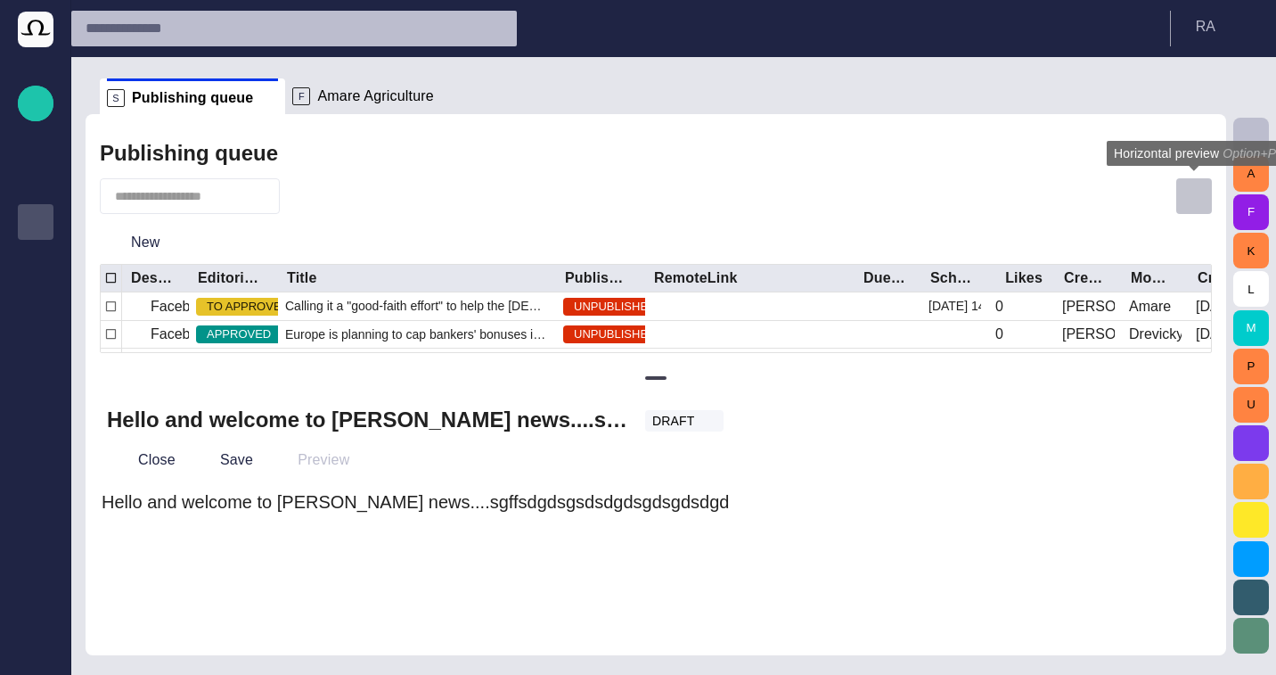
click at [1207, 193] on button "button" at bounding box center [1195, 196] width 36 height 36
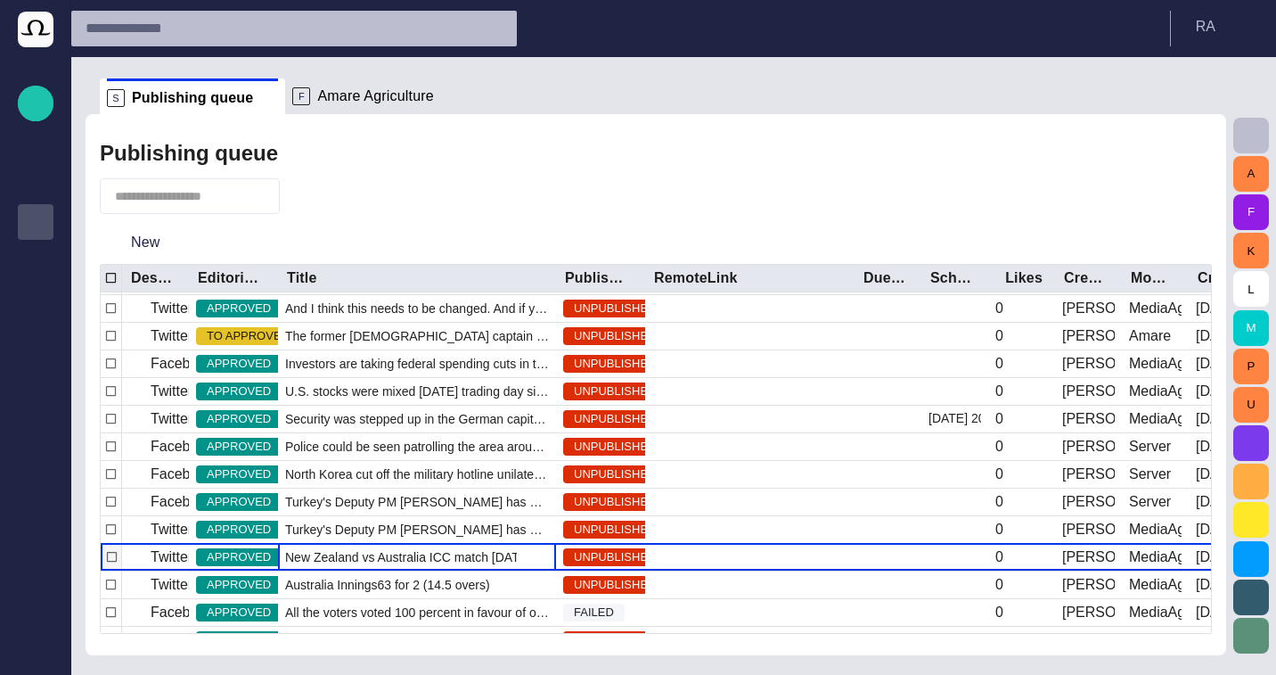
click at [388, 566] on div "New Zealand vs Australia ICC match [DATE] at 1030" at bounding box center [417, 557] width 278 height 27
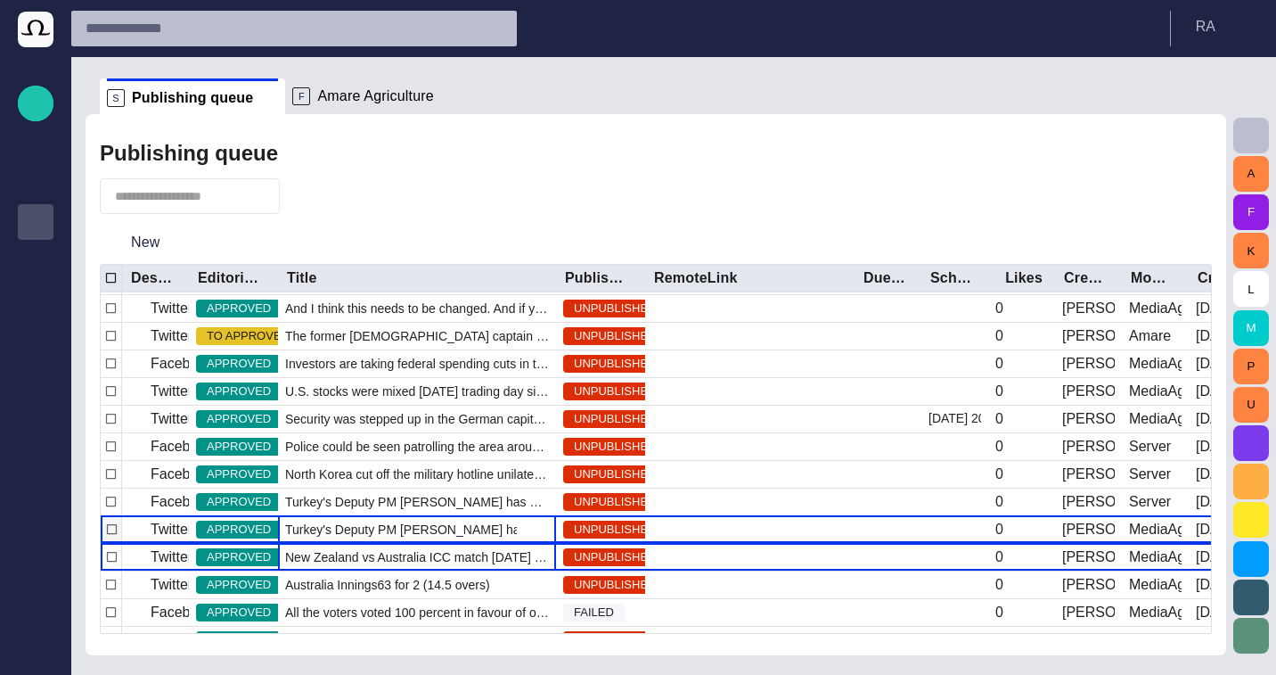
click at [403, 527] on span "Turkey's Deputy PM [PERSON_NAME] has apologised to protesters injured" at bounding box center [417, 530] width 264 height 18
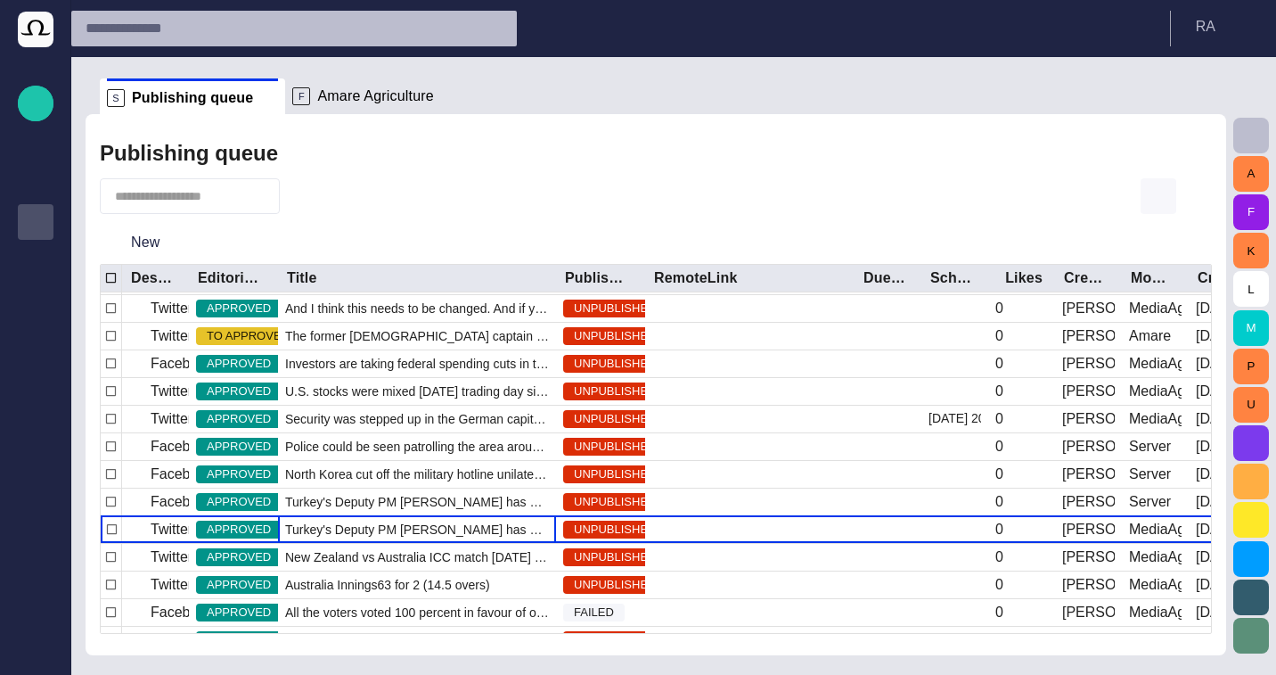
click at [1153, 195] on span "button" at bounding box center [1158, 195] width 21 height 21
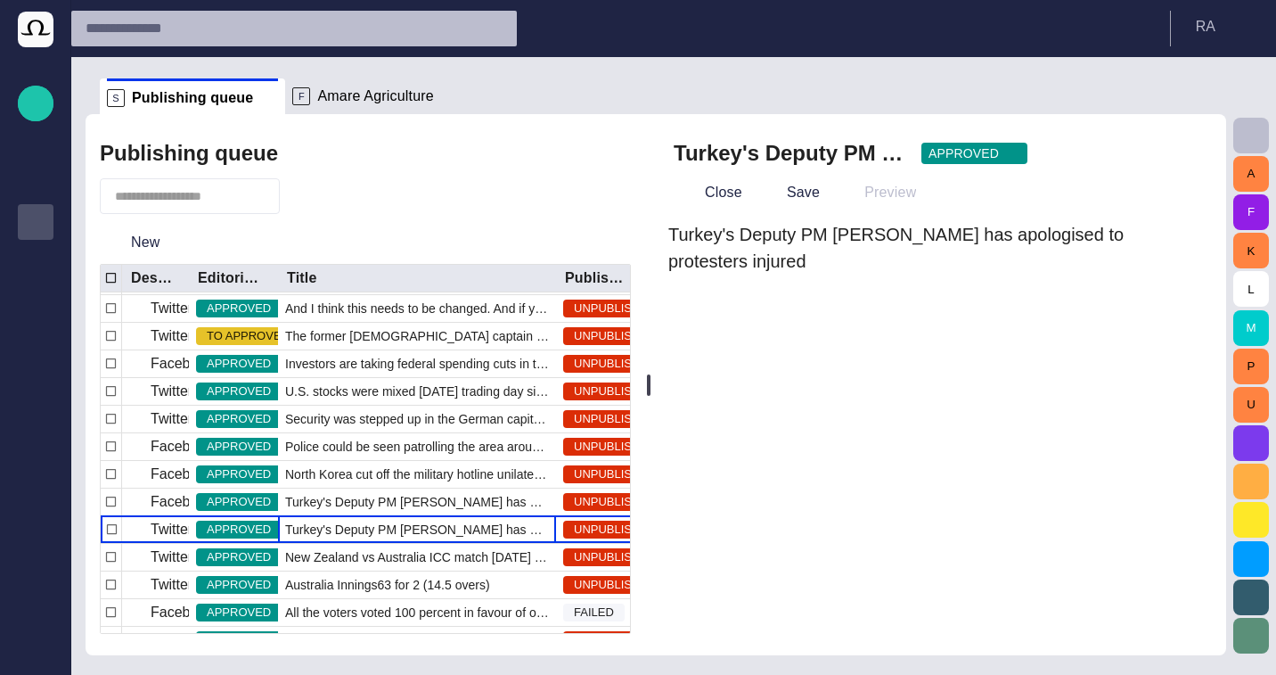
click at [1185, 166] on button "button" at bounding box center [1173, 153] width 36 height 36
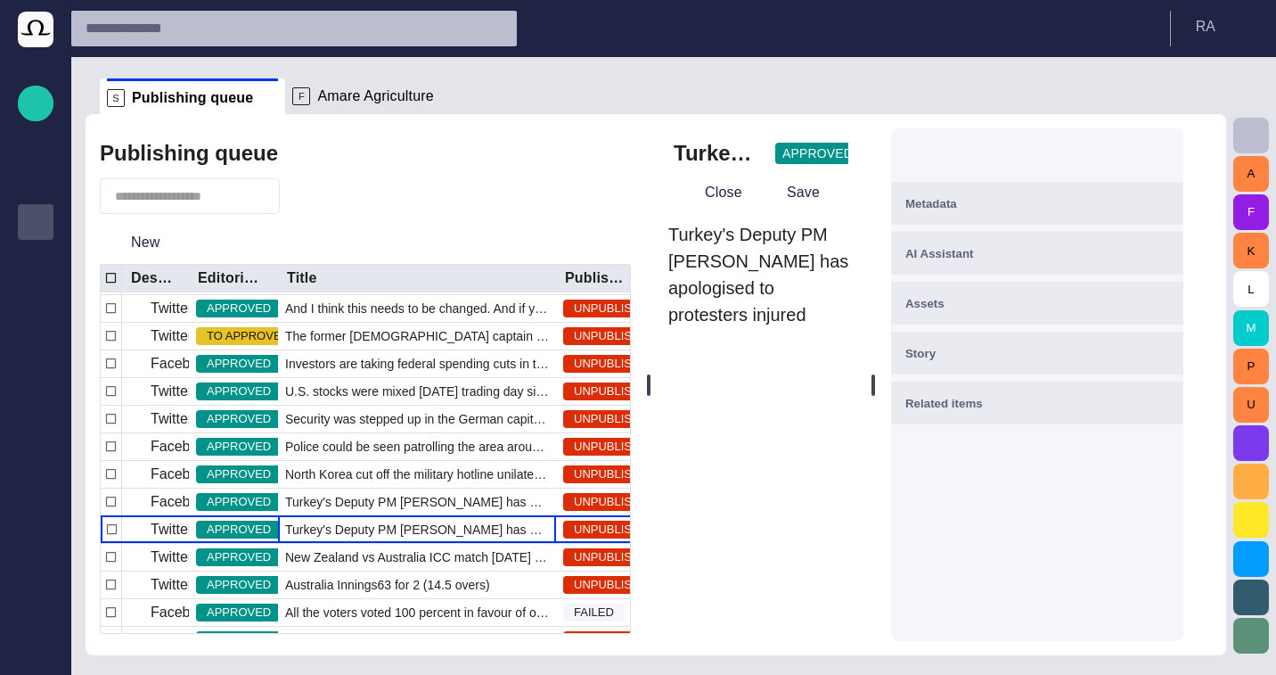
drag, startPoint x: 1006, startPoint y: 253, endPoint x: 876, endPoint y: 254, distance: 130.1
click at [876, 254] on div "Turkey's Deputy PM Bulent Arinc has apologised to protesters injured APPROVED C…" at bounding box center [932, 384] width 560 height 541
click at [749, 190] on button "Close" at bounding box center [711, 192] width 75 height 32
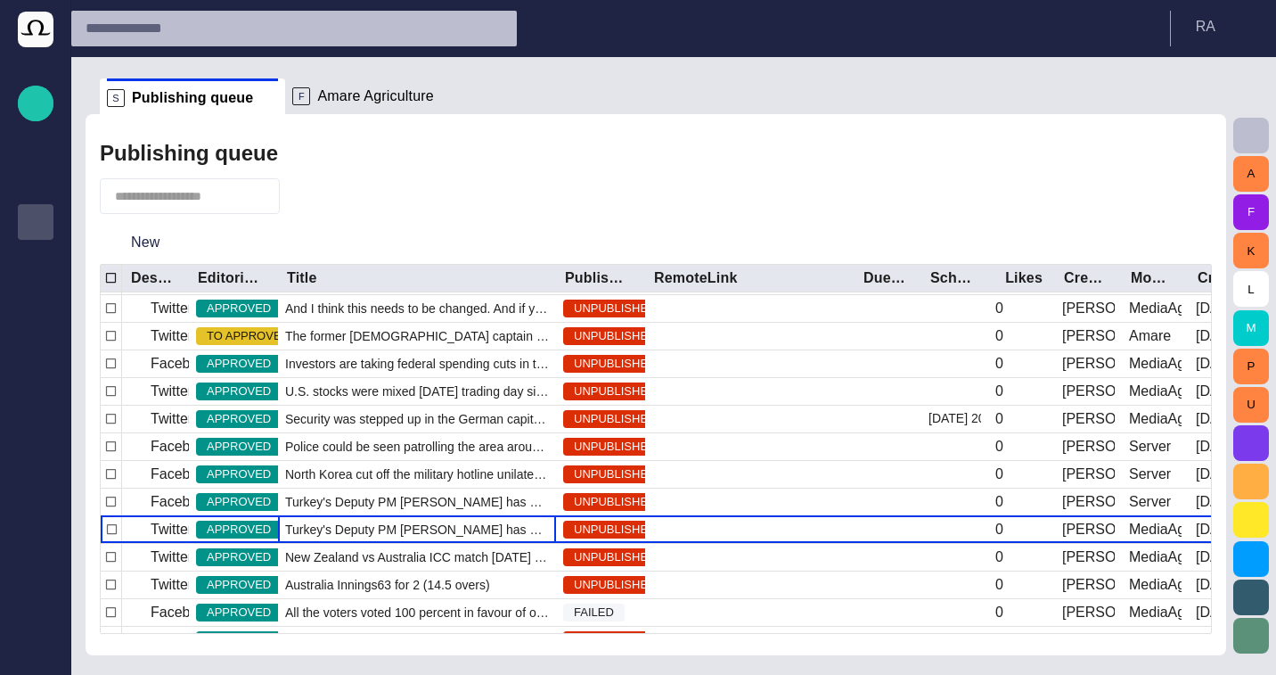
click at [754, 190] on div at bounding box center [656, 196] width 1112 height 36
click at [556, 165] on div "Publishing queue" at bounding box center [656, 153] width 1112 height 36
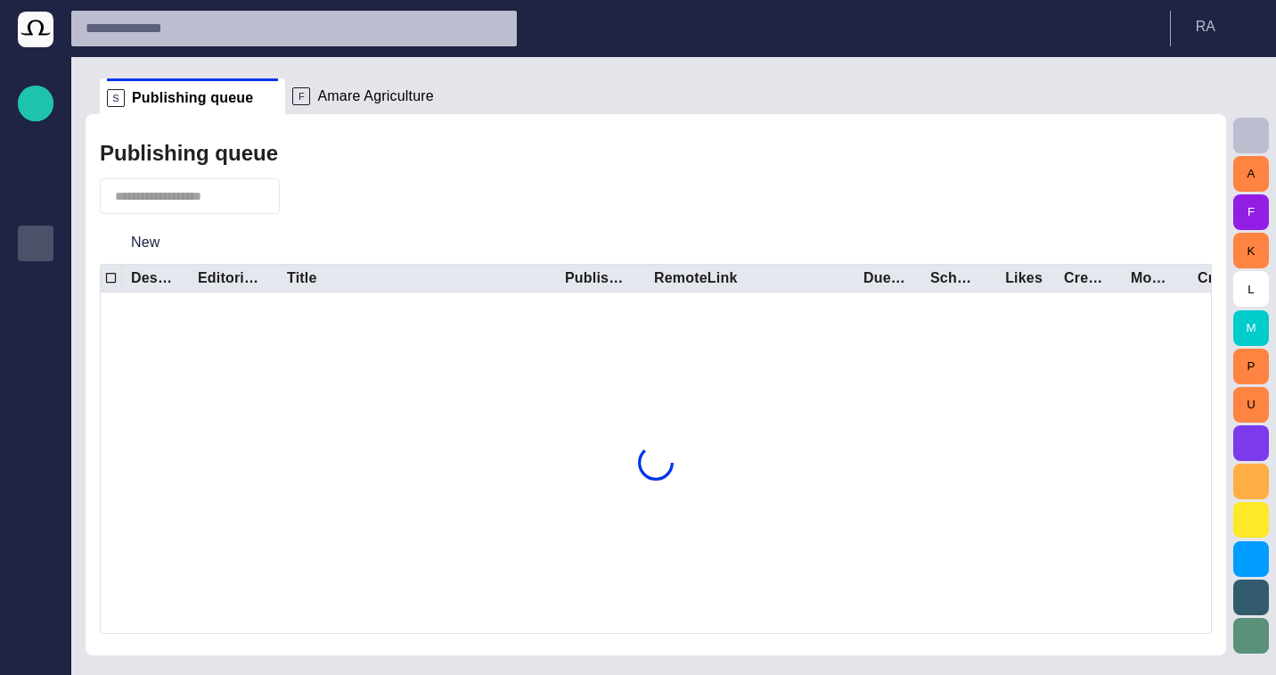
scroll to position [21, 0]
